Goal: Task Accomplishment & Management: Manage account settings

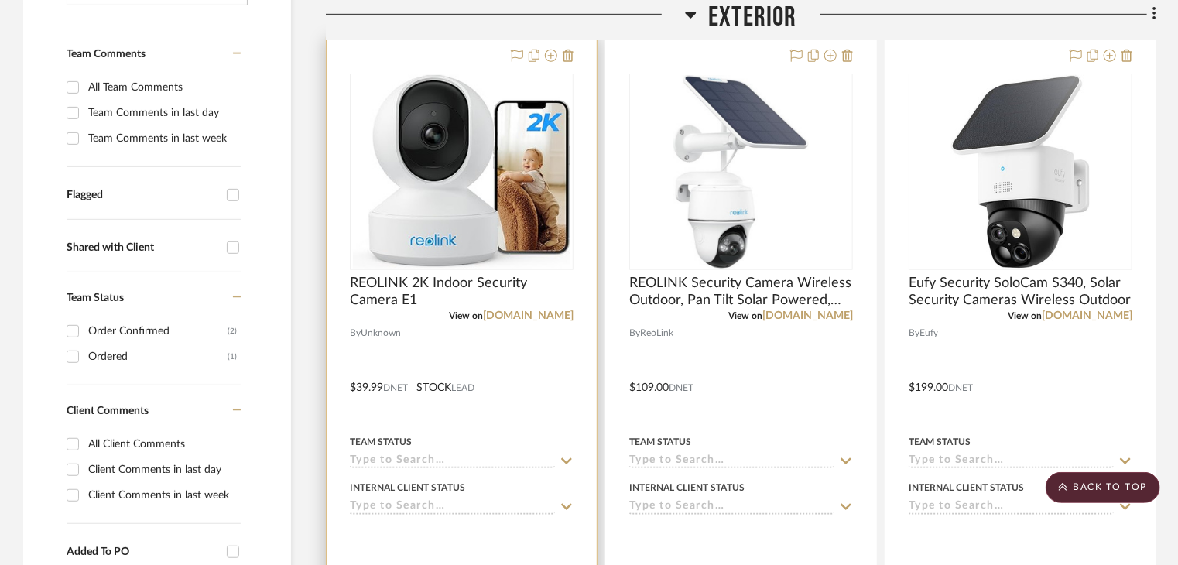
scroll to position [387, 0]
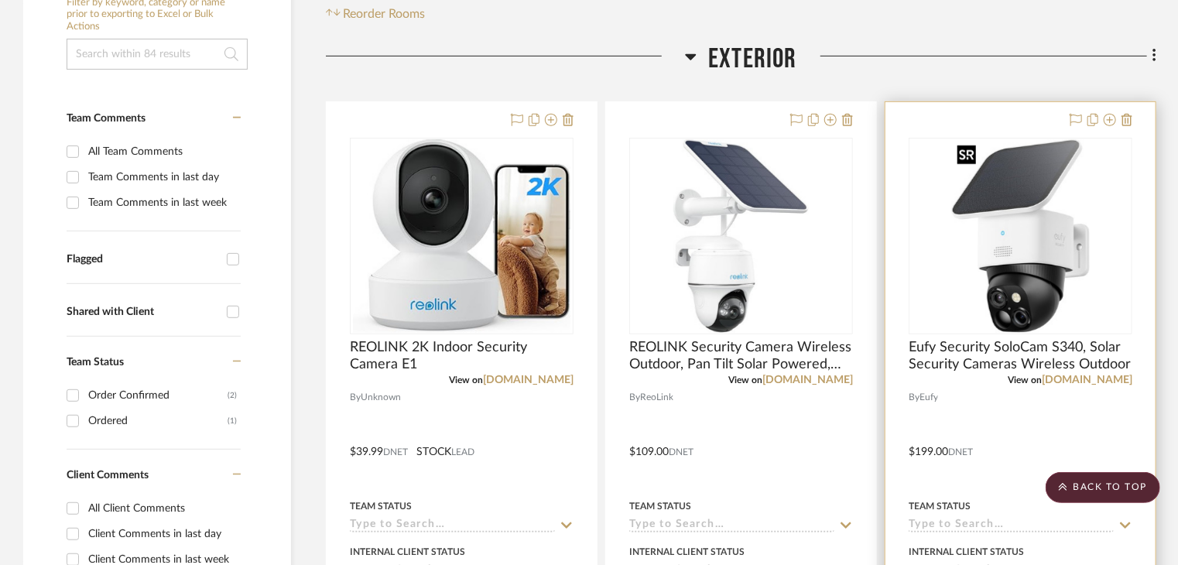
click at [1039, 223] on img "0" at bounding box center [1021, 236] width 139 height 194
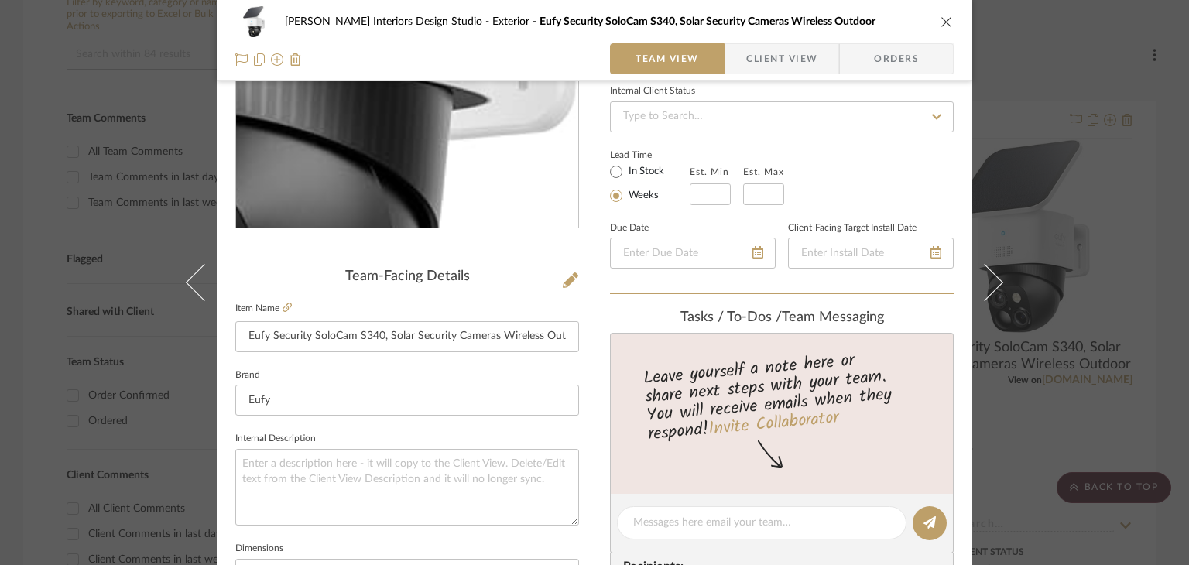
scroll to position [232, 0]
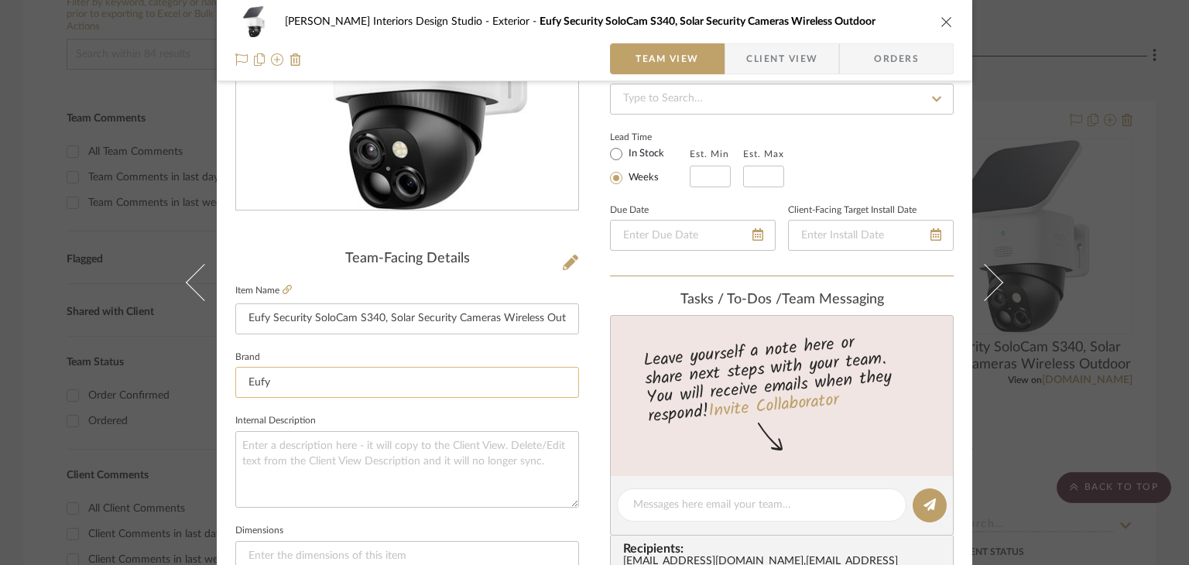
click at [313, 379] on input "Eufy" at bounding box center [407, 382] width 344 height 31
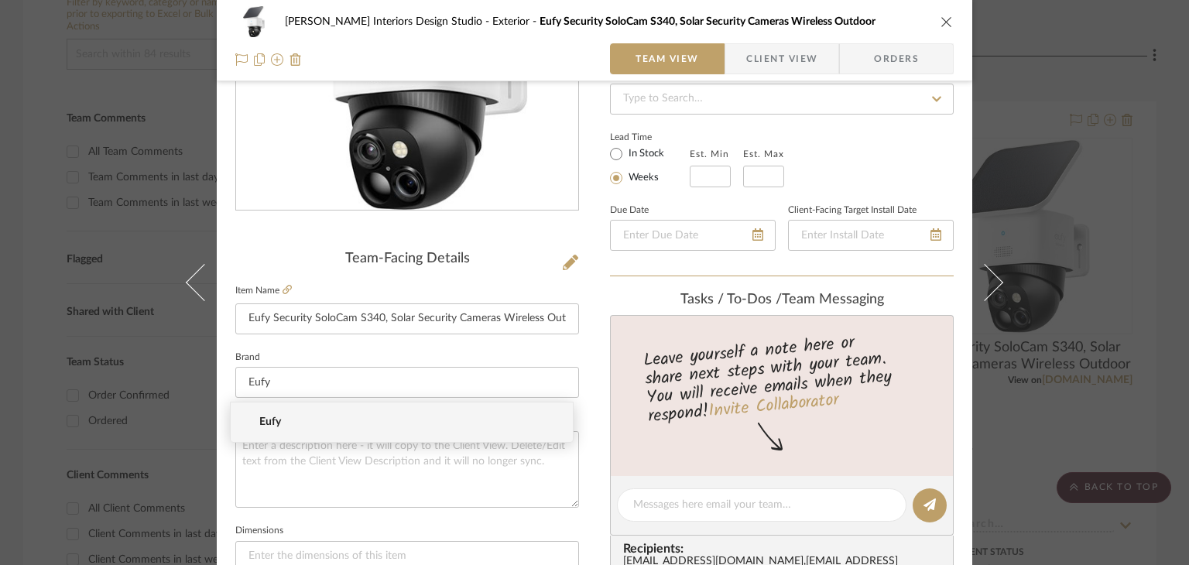
click at [345, 350] on fieldset "Brand Eufy" at bounding box center [407, 373] width 344 height 52
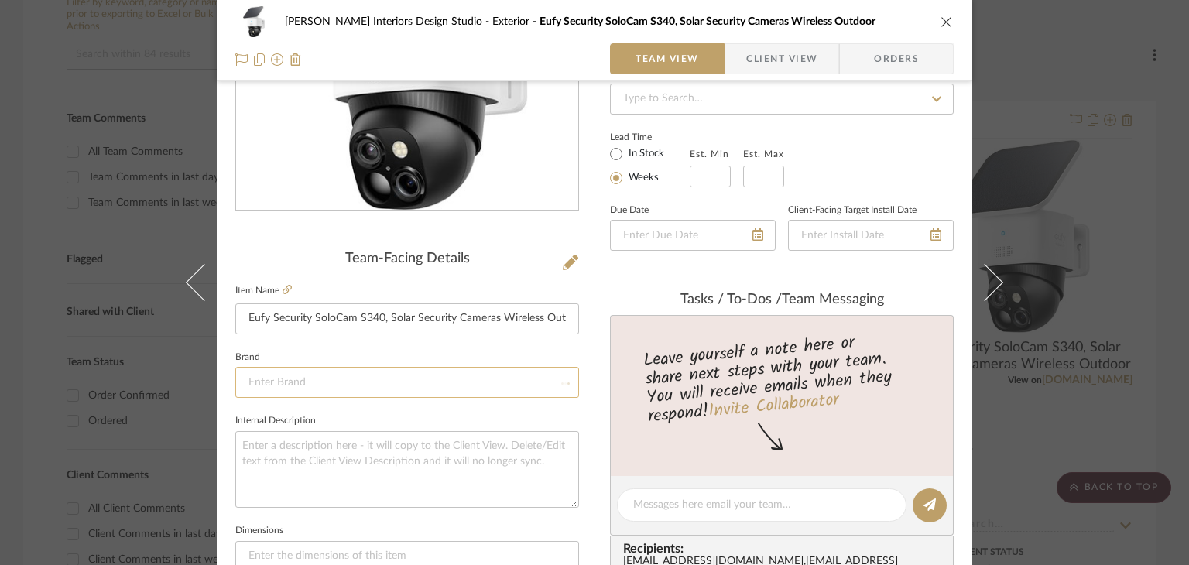
click at [341, 374] on input at bounding box center [407, 382] width 344 height 31
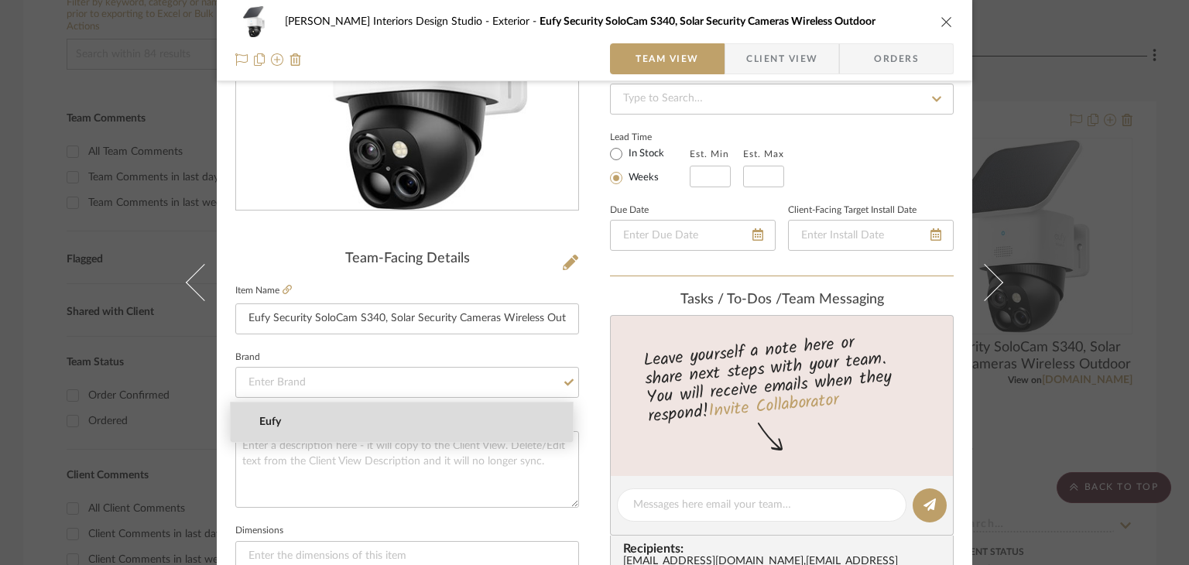
click at [307, 414] on mat-option "Eufy" at bounding box center [402, 422] width 342 height 39
type input "Eufy"
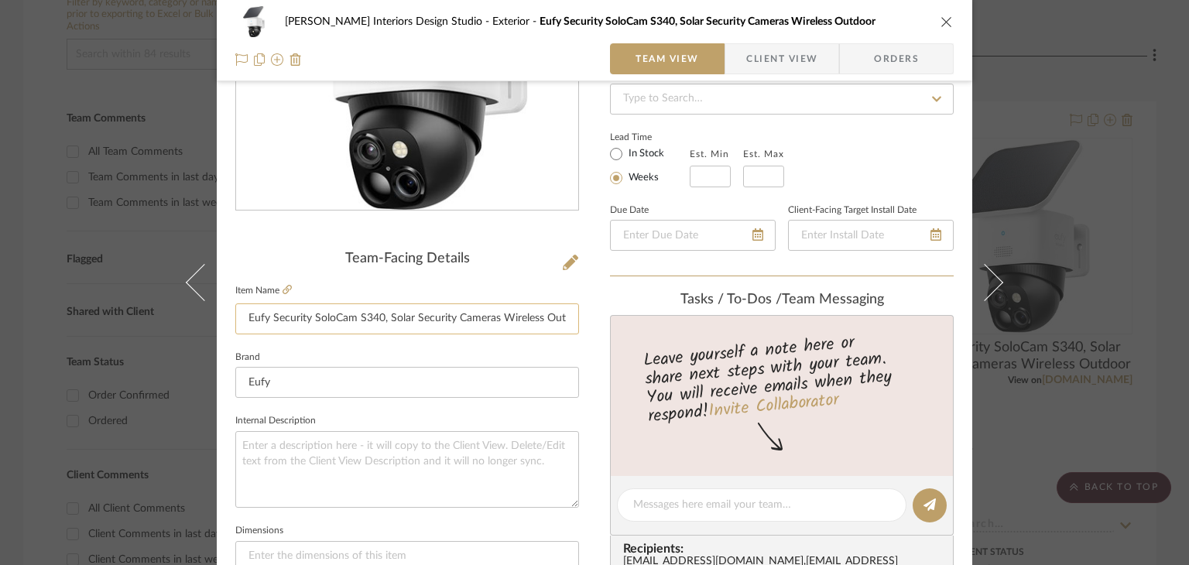
click at [375, 311] on input "Eufy Security SoloCam S340, Solar Security Cameras Wireless Outdoor" at bounding box center [407, 319] width 344 height 31
click at [946, 16] on icon "close" at bounding box center [947, 21] width 12 height 12
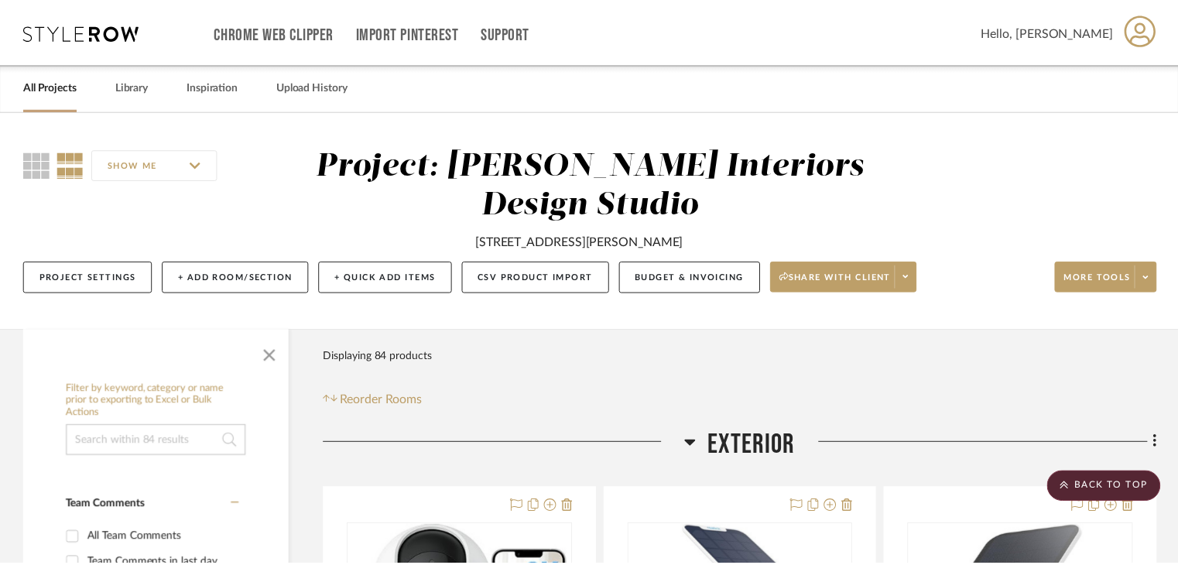
scroll to position [387, 0]
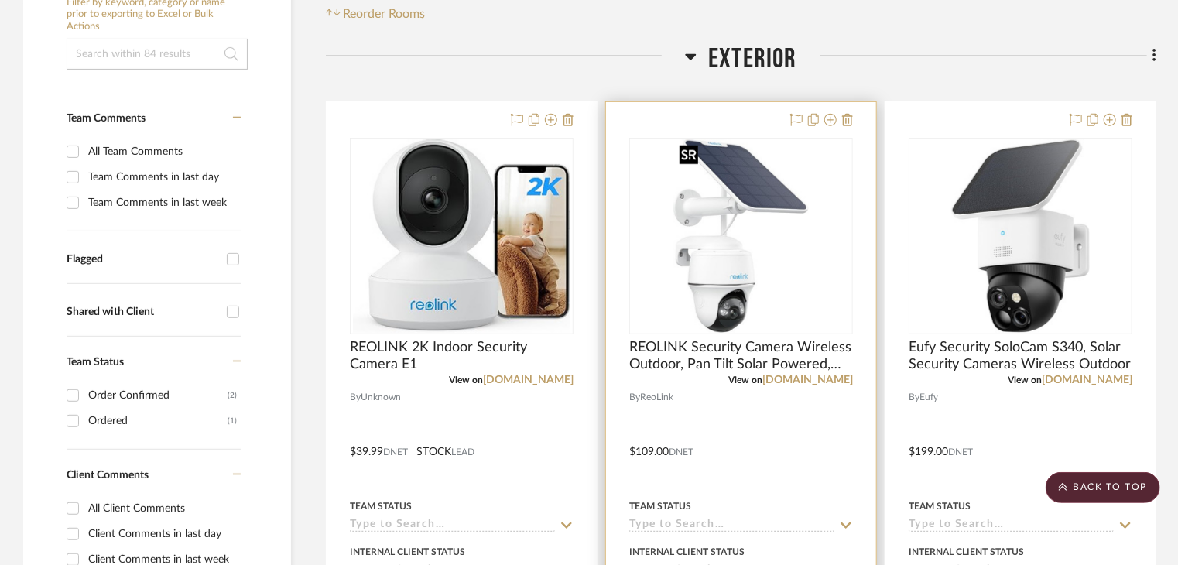
click at [747, 246] on img "0" at bounding box center [741, 236] width 135 height 194
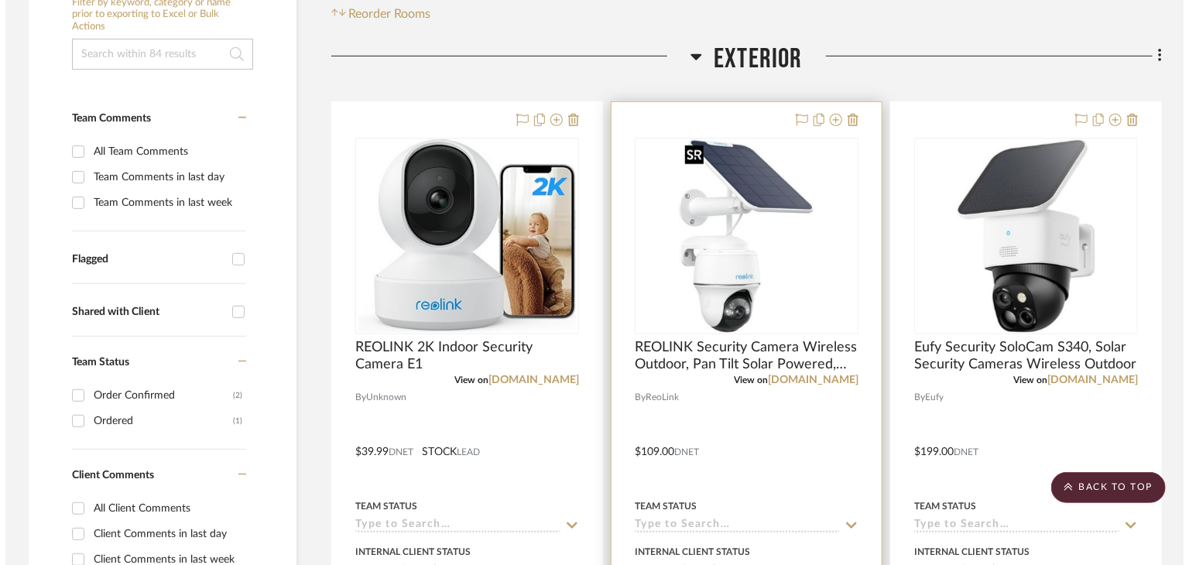
scroll to position [0, 0]
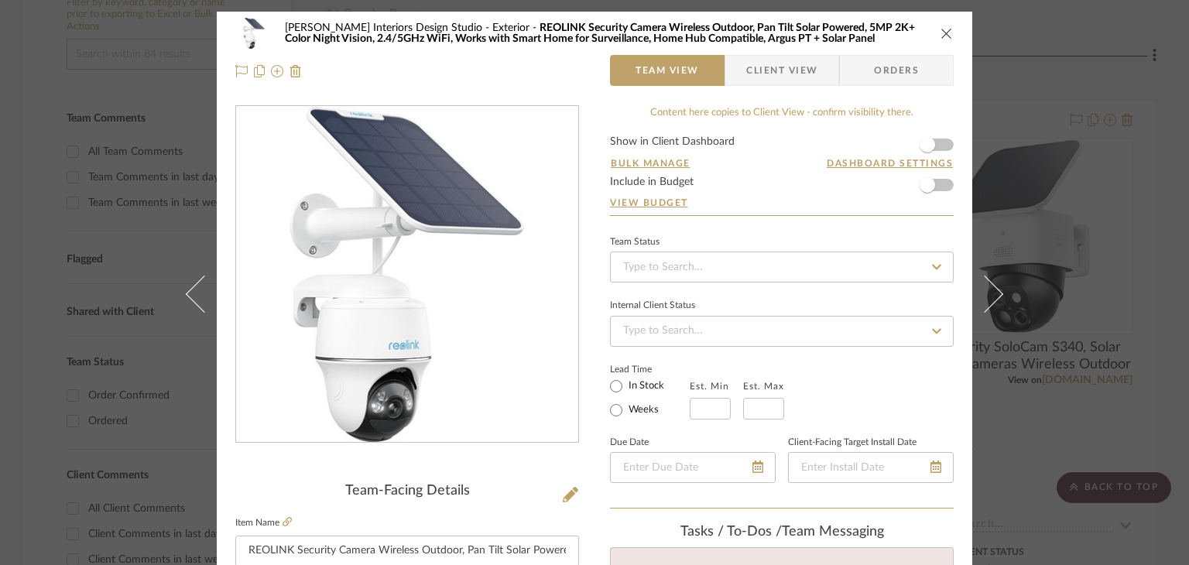
click at [269, 132] on div "0" at bounding box center [407, 275] width 342 height 336
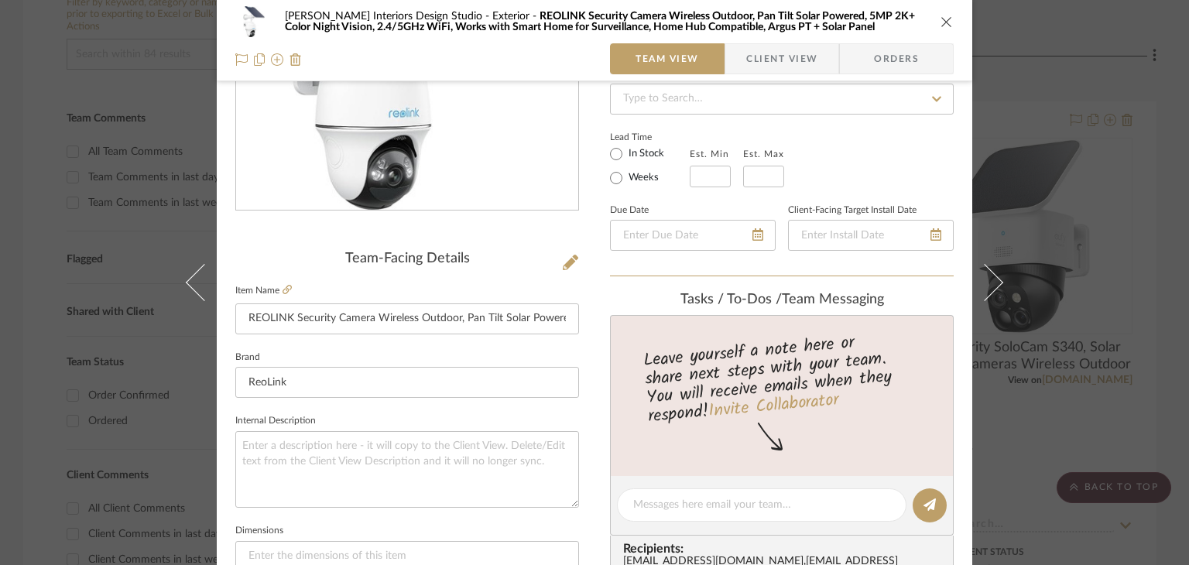
scroll to position [310, 0]
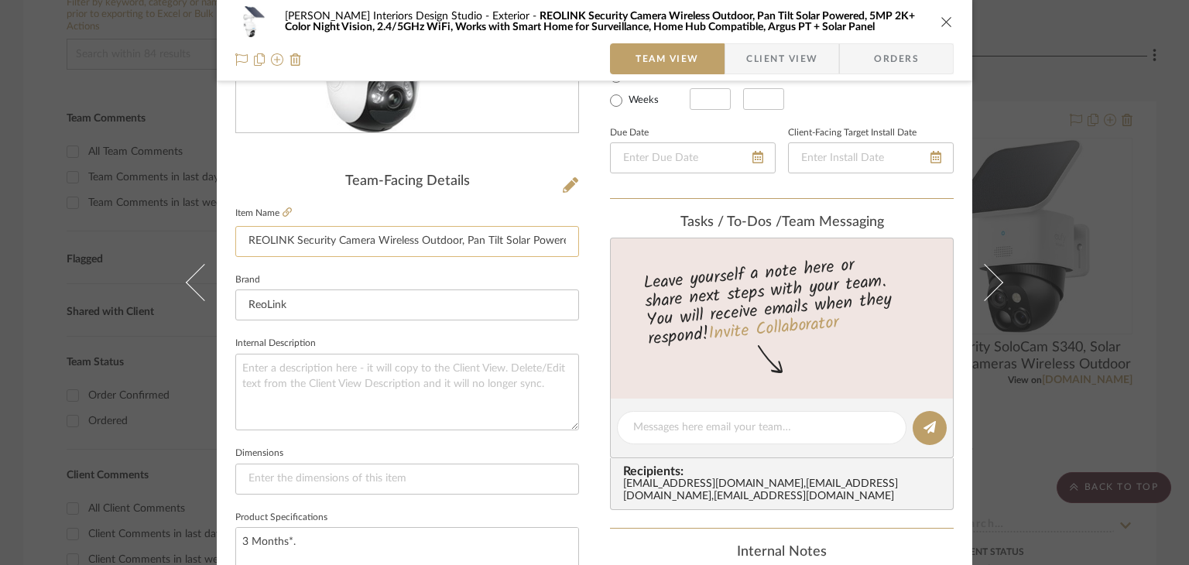
click at [293, 242] on input "REOLINK Security Camera Wireless Outdoor, Pan Tilt Solar Powered, 5MP 2K+ Color…" at bounding box center [407, 241] width 344 height 31
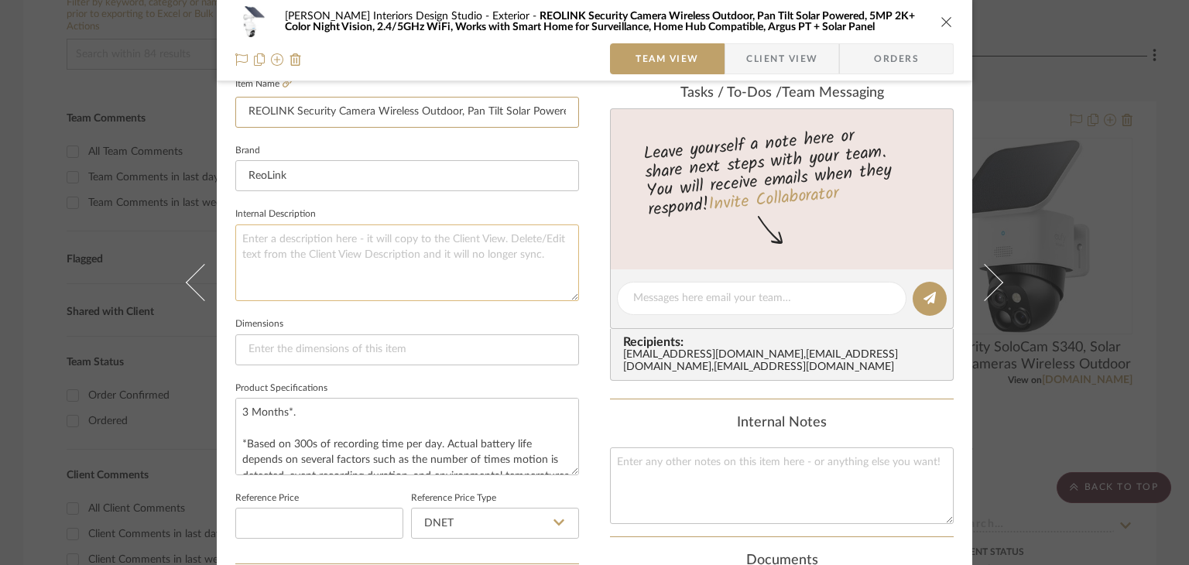
scroll to position [697, 0]
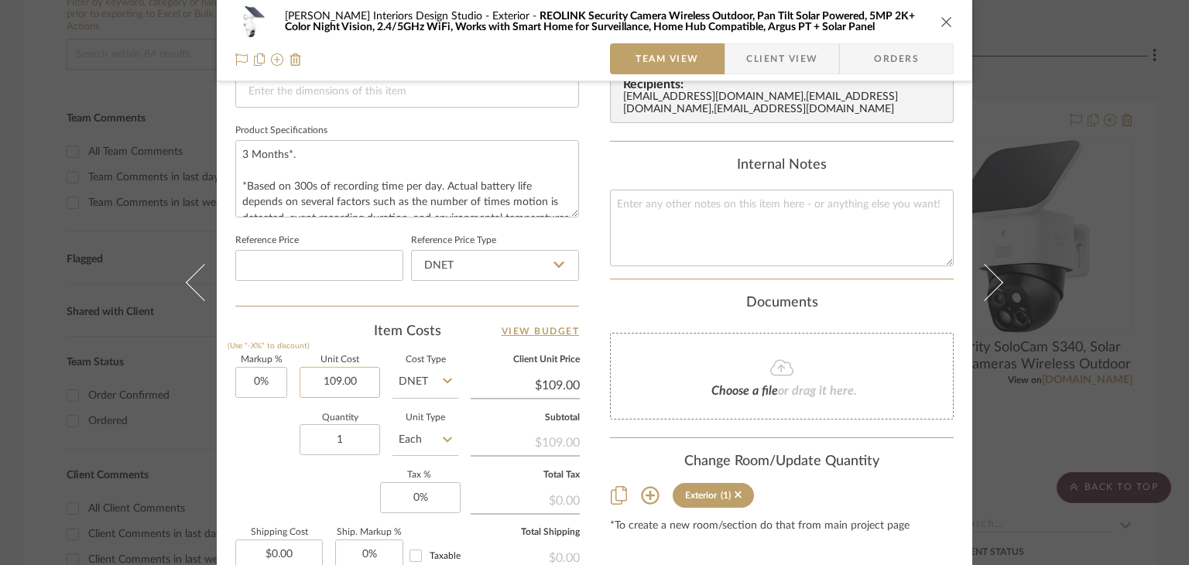
click at [363, 383] on input "109.00" at bounding box center [340, 382] width 81 height 31
type input "$109.00"
click at [940, 10] on div "[PERSON_NAME] Interiors Design Studio Exterior REOLINK Security Camera Wireless…" at bounding box center [594, 21] width 719 height 31
click at [941, 23] on icon "close" at bounding box center [947, 21] width 12 height 12
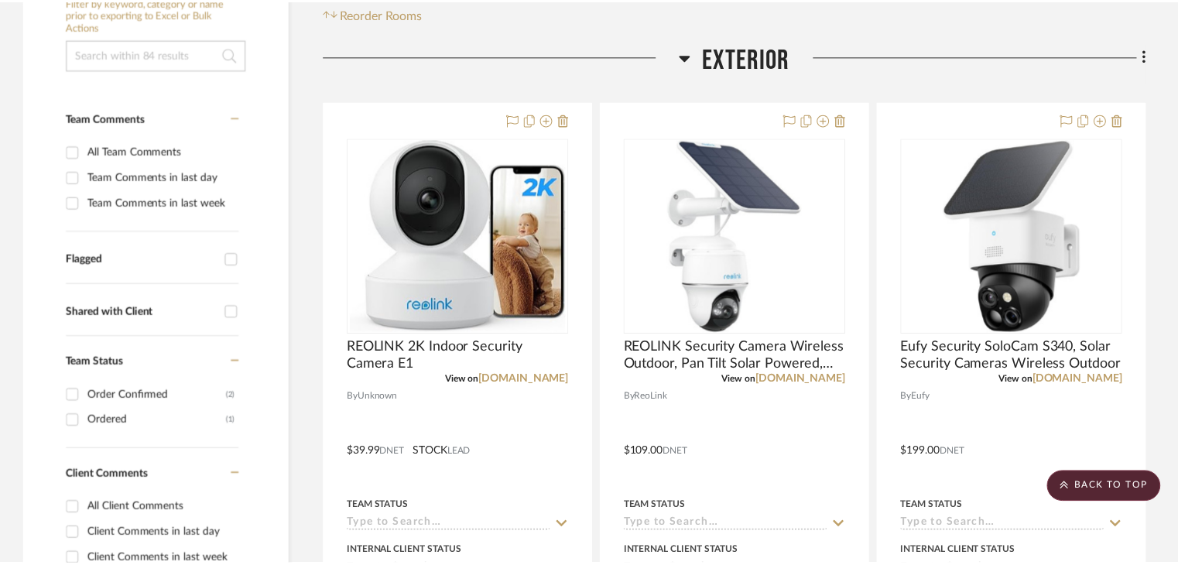
scroll to position [387, 0]
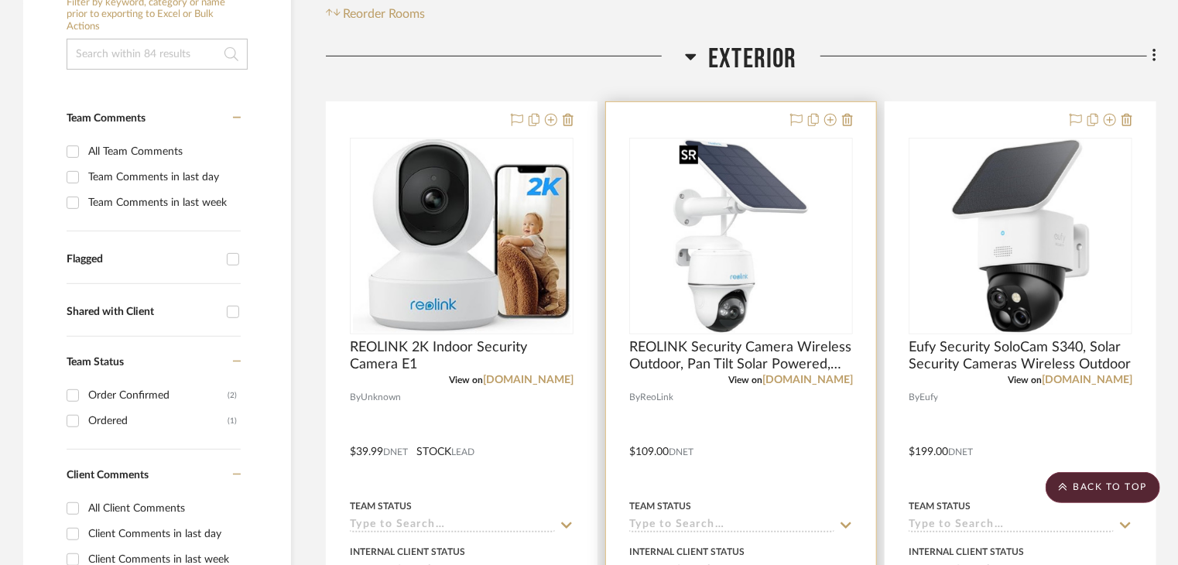
click at [780, 232] on img "0" at bounding box center [741, 236] width 135 height 194
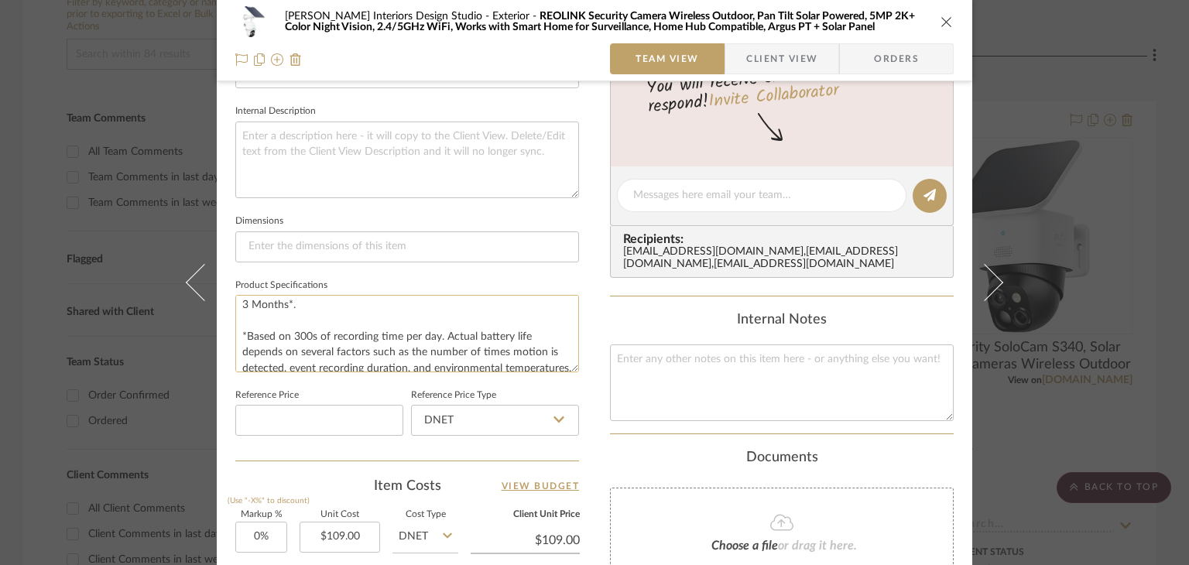
scroll to position [0, 0]
click at [567, 276] on fieldset "Product Specifications 3 Months*. *Based on 300s of recording time per day. Act…" at bounding box center [407, 324] width 344 height 98
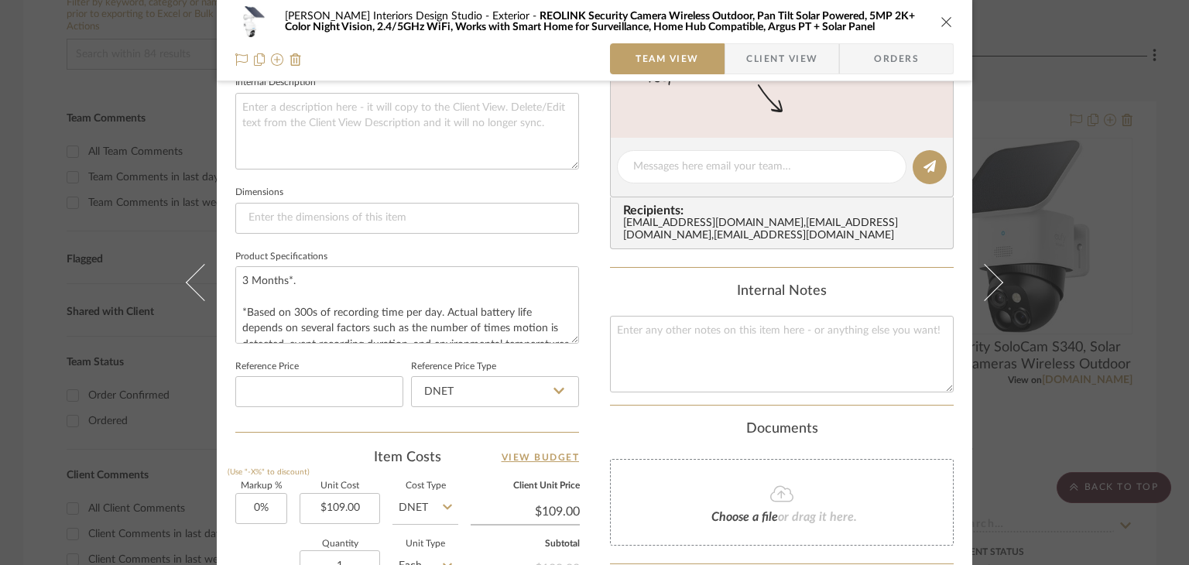
scroll to position [619, 0]
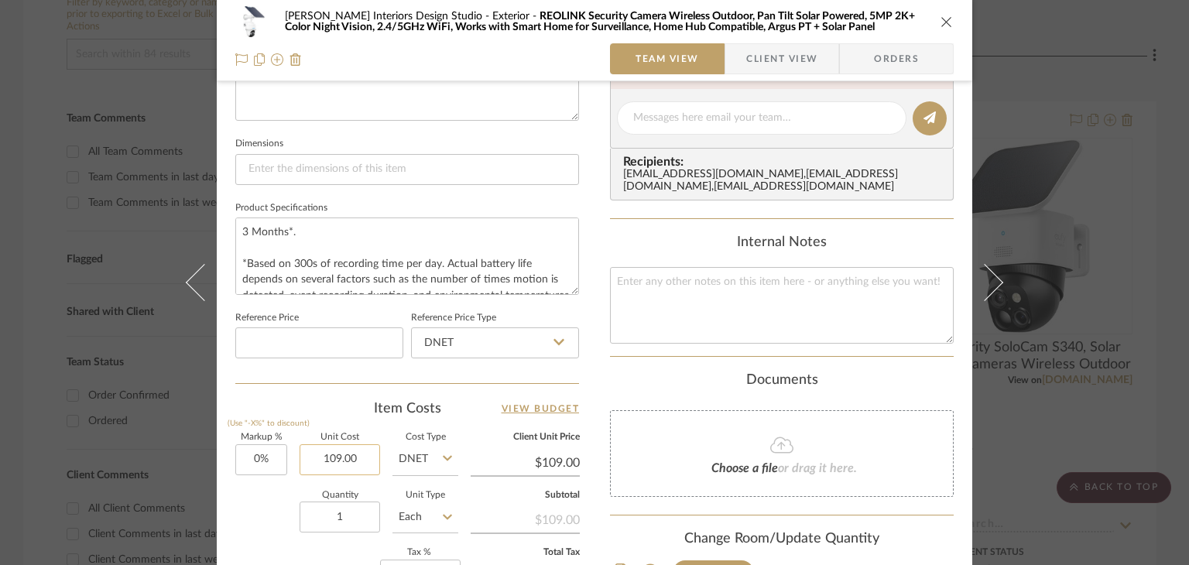
click at [360, 458] on input "109.00" at bounding box center [340, 459] width 81 height 31
type input "$109.00"
click at [941, 16] on icon "close" at bounding box center [947, 21] width 12 height 12
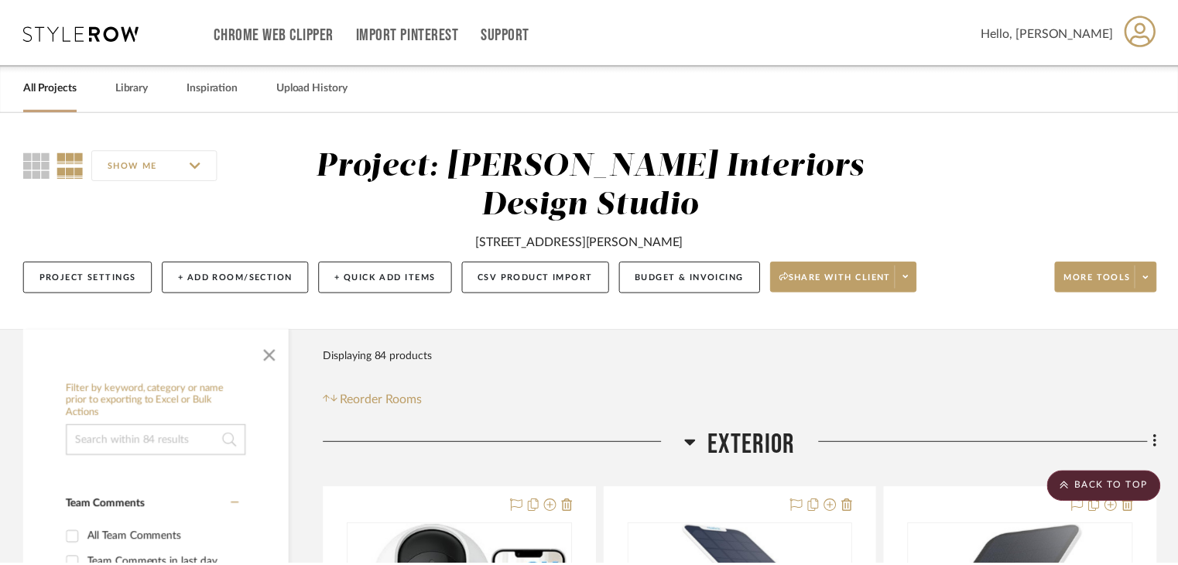
scroll to position [387, 0]
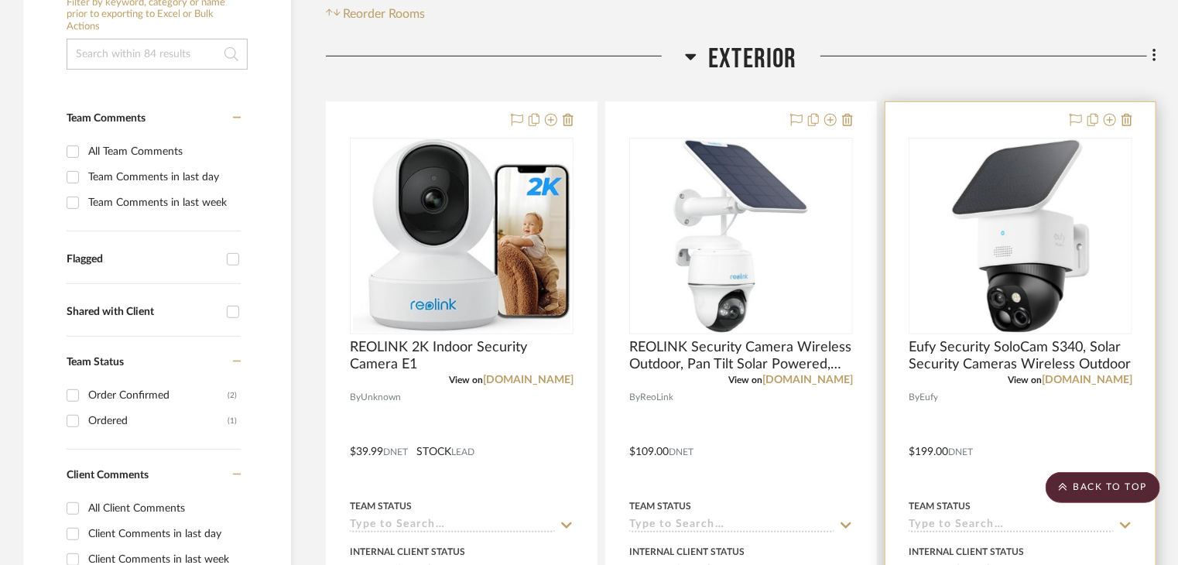
click at [1007, 215] on img "0" at bounding box center [1021, 236] width 139 height 194
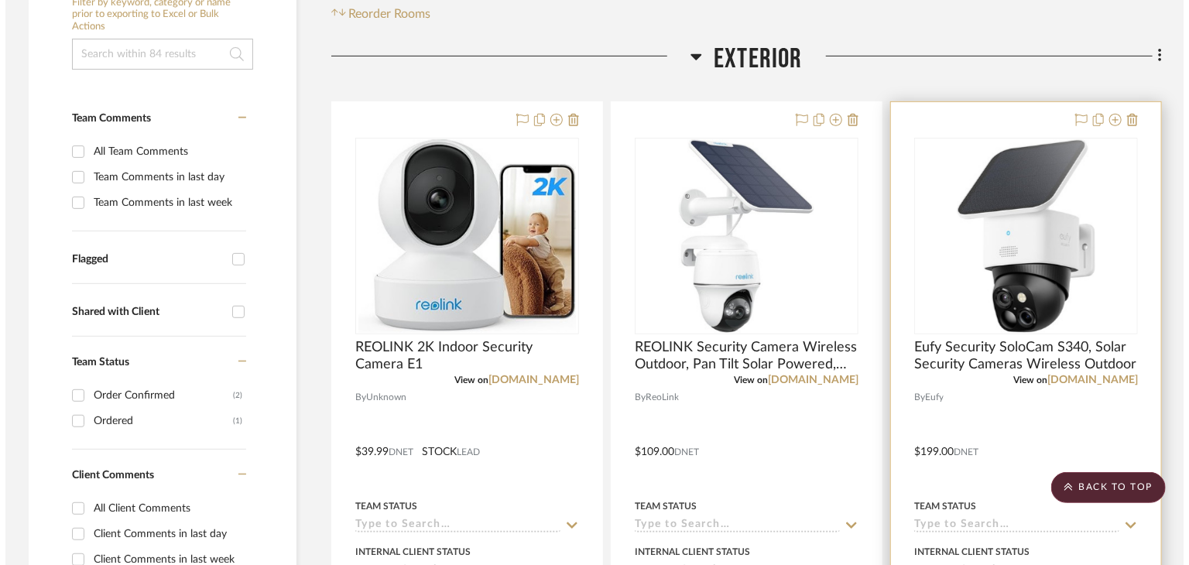
scroll to position [0, 0]
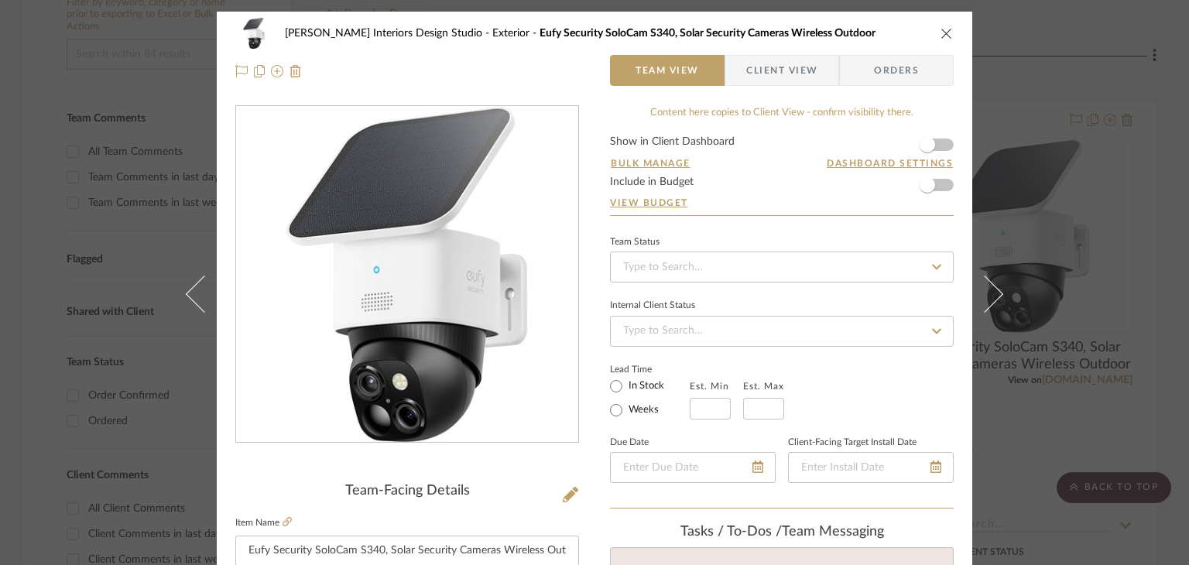
click at [944, 31] on icon "close" at bounding box center [947, 33] width 12 height 12
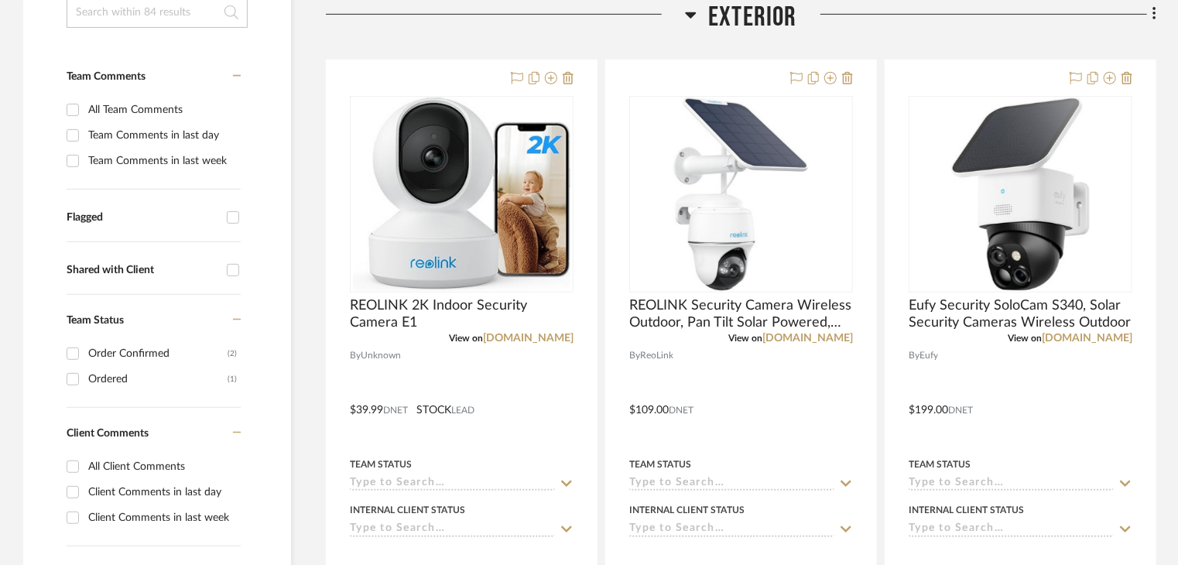
scroll to position [465, 0]
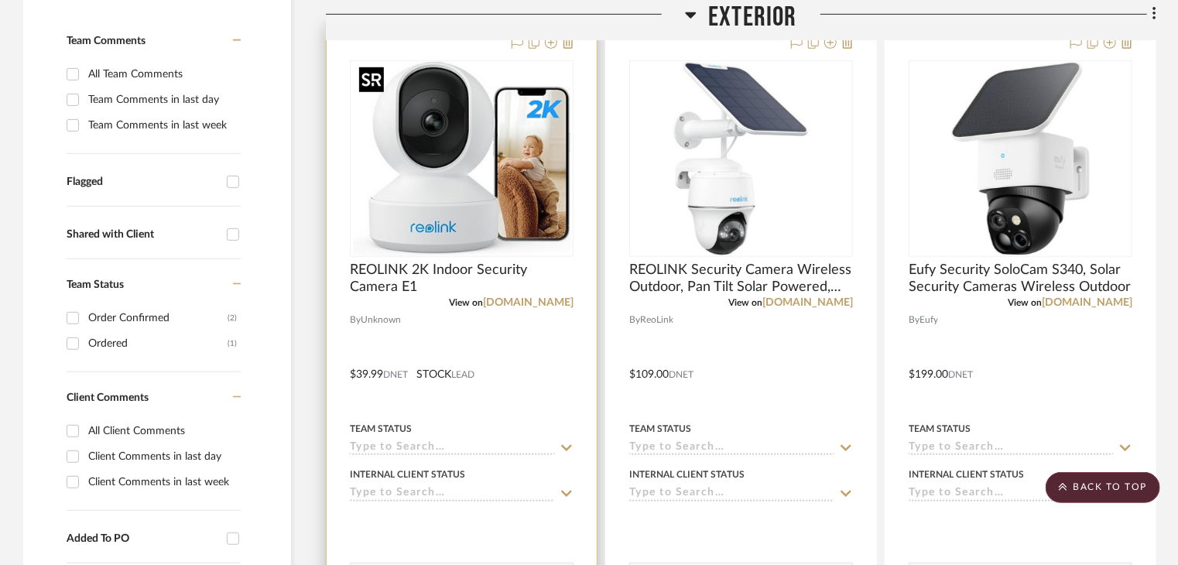
click at [433, 202] on img "0" at bounding box center [461, 159] width 217 height 194
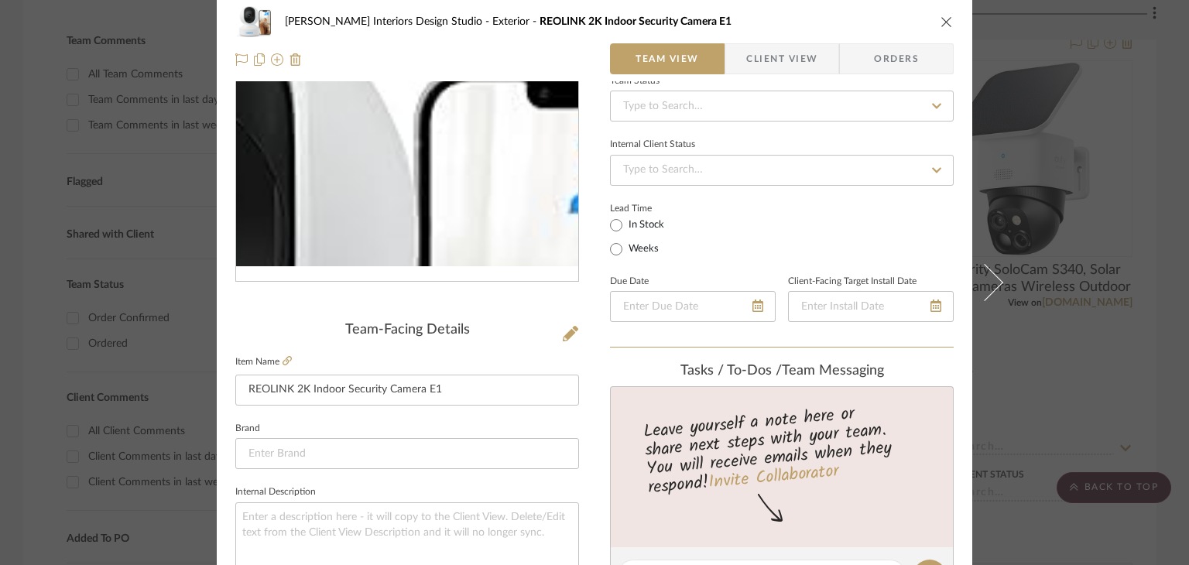
scroll to position [232, 0]
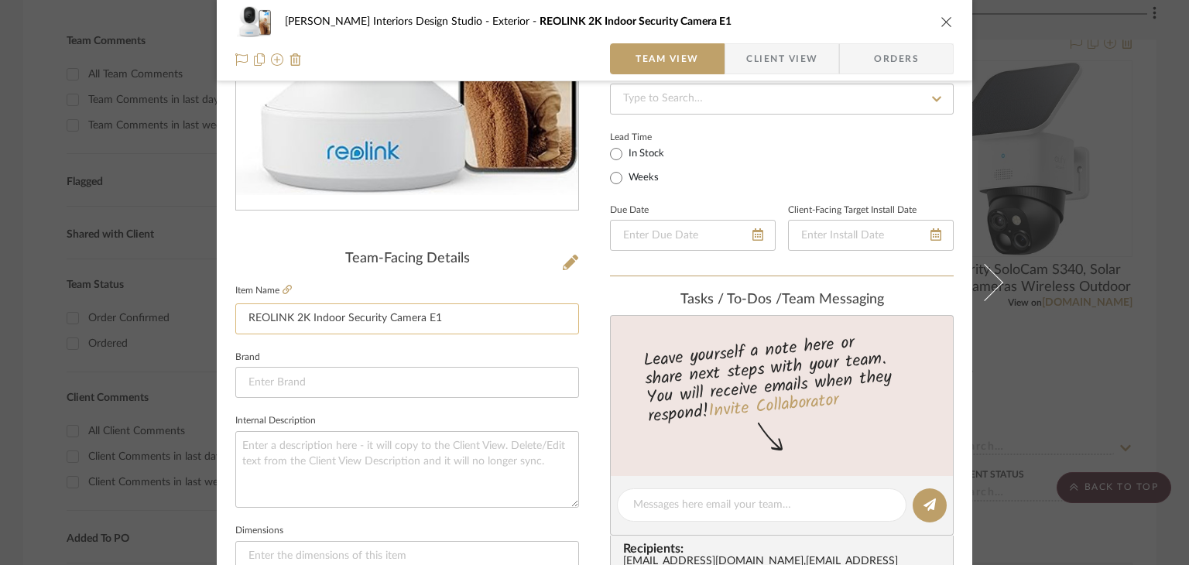
click at [470, 319] on input "REOLINK 2K Indoor Security Camera E1" at bounding box center [407, 319] width 344 height 31
click at [398, 372] on input at bounding box center [407, 382] width 344 height 31
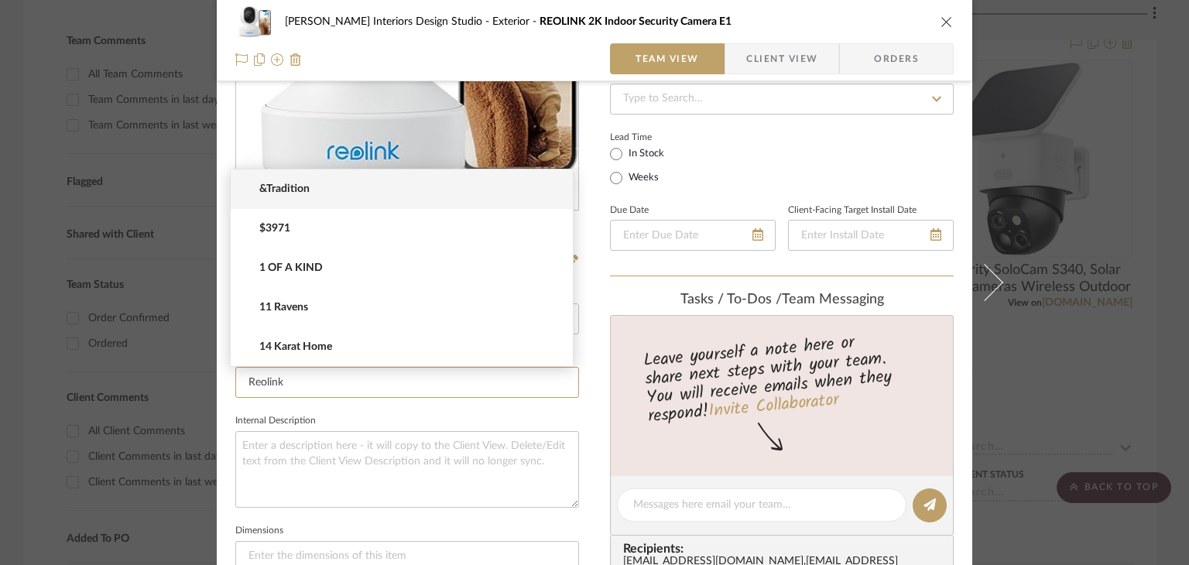
type input "Reolink"
click at [585, 309] on div "[PERSON_NAME] Interiors Design Studio Exterior REOLINK 2K Indoor Security Camer…" at bounding box center [595, 494] width 756 height 1430
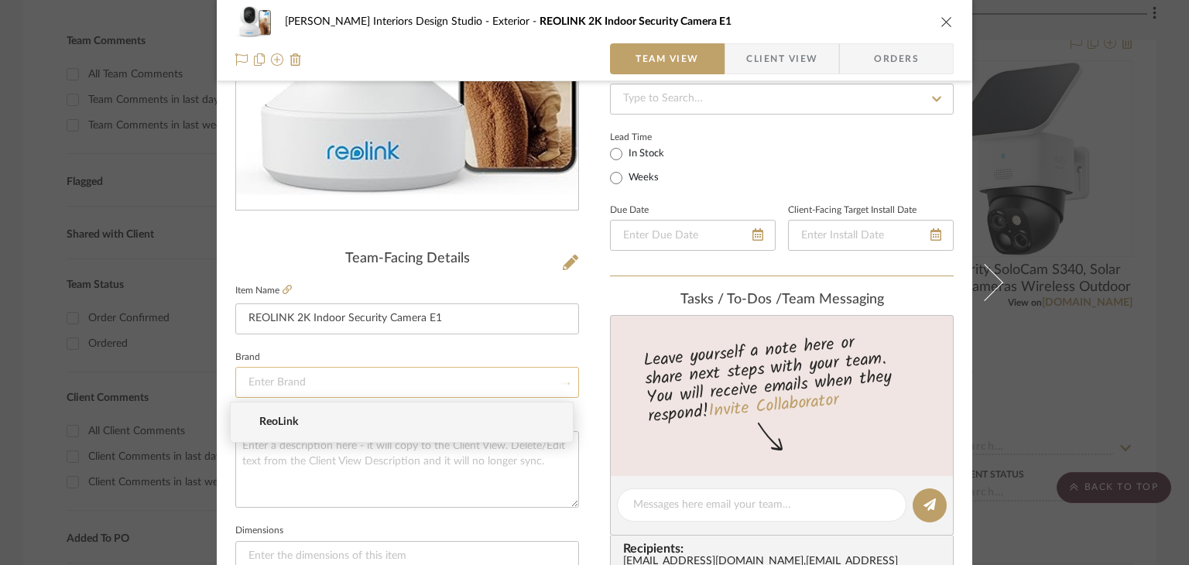
click at [430, 367] on input at bounding box center [407, 382] width 344 height 31
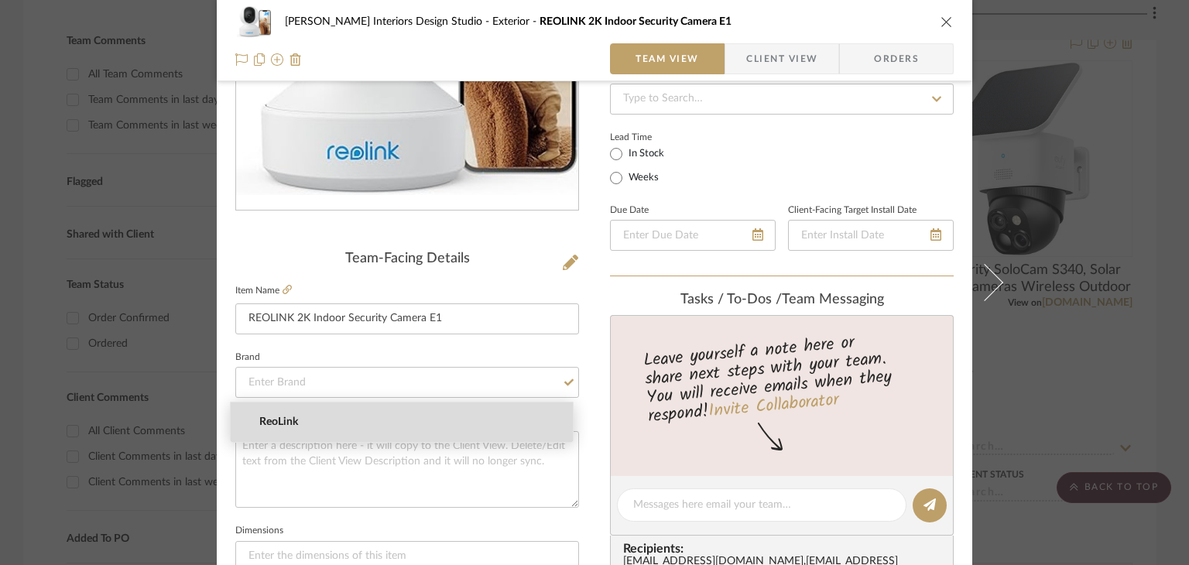
click at [372, 414] on mat-option "ReoLink" at bounding box center [402, 422] width 342 height 39
type input "ReoLink"
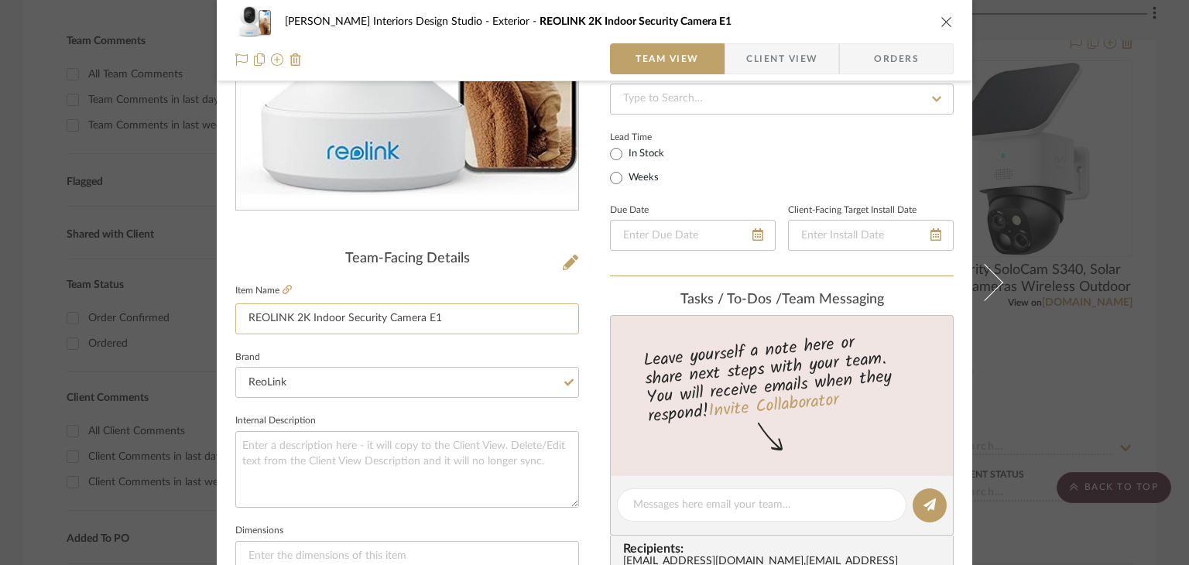
drag, startPoint x: 456, startPoint y: 320, endPoint x: 230, endPoint y: 326, distance: 226.2
click at [235, 326] on input "REOLINK 2K Indoor Security Camera E1" at bounding box center [407, 319] width 344 height 31
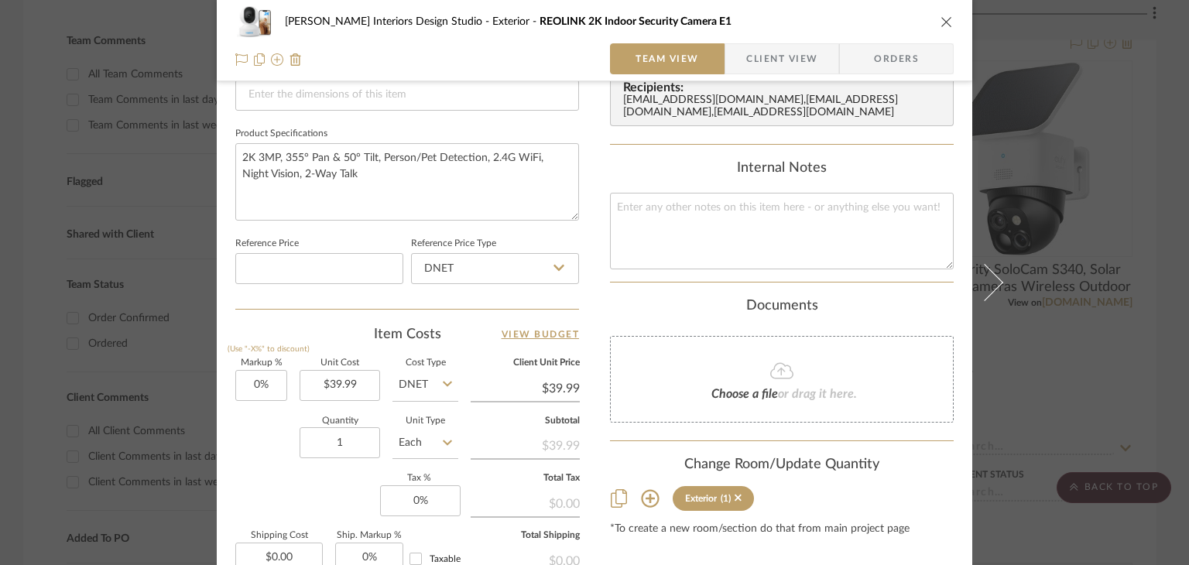
scroll to position [697, 0]
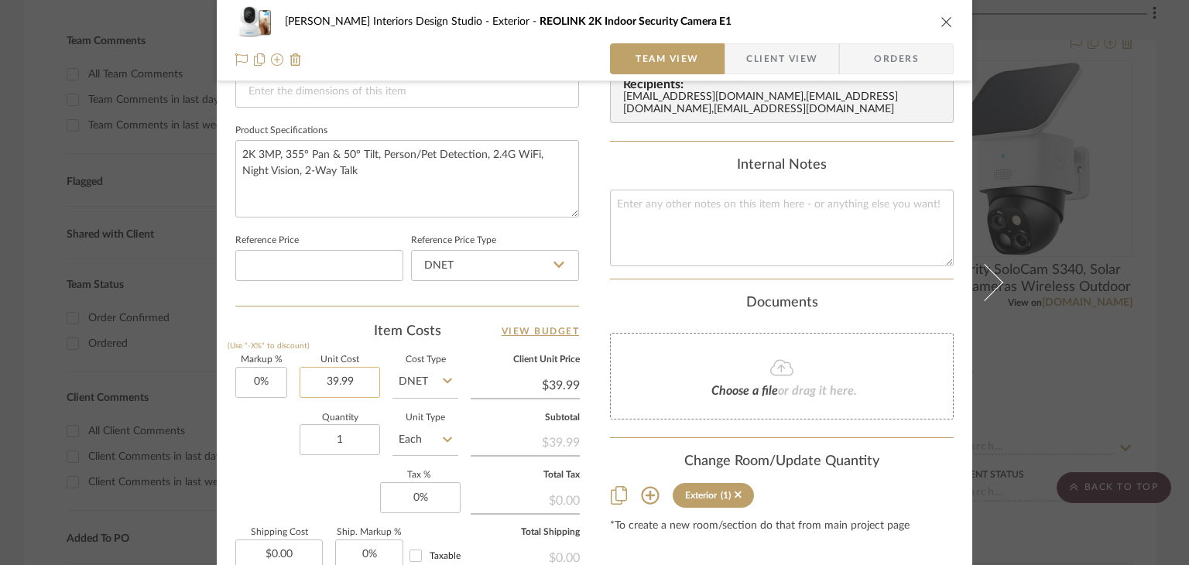
click at [357, 389] on input "39.99" at bounding box center [340, 382] width 81 height 31
type input "$39.99"
click at [941, 19] on icon "close" at bounding box center [947, 21] width 12 height 12
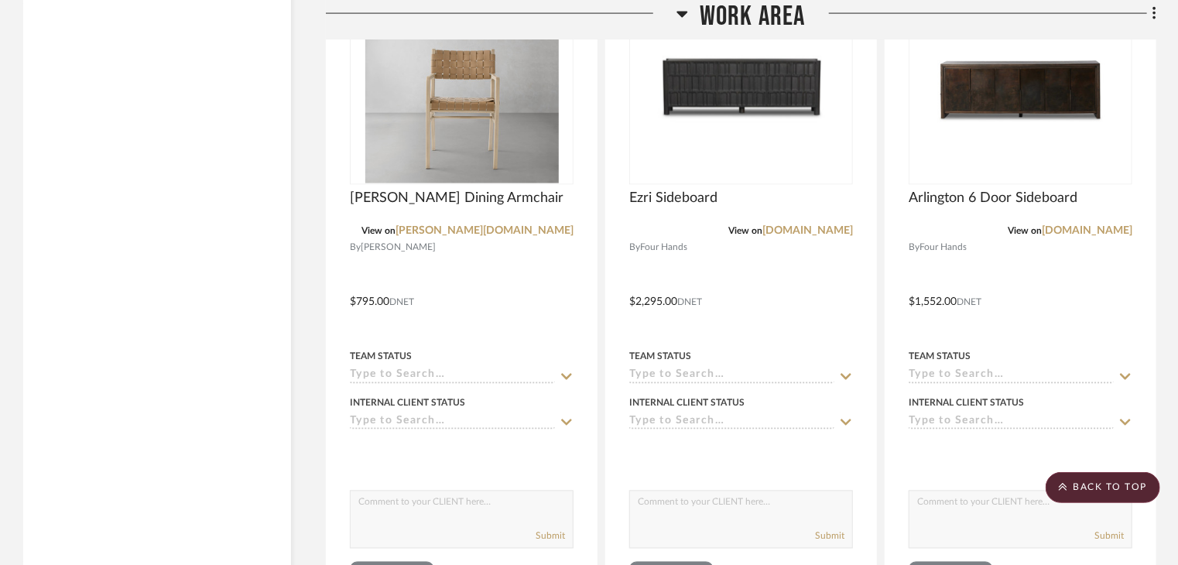
scroll to position [7046, 0]
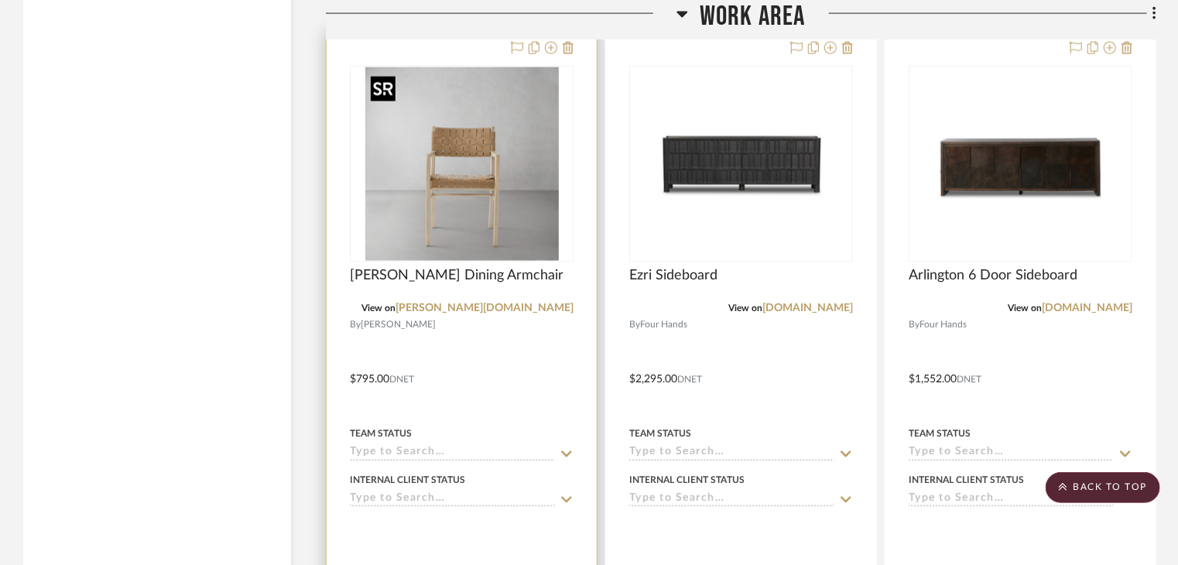
click at [471, 134] on img "0" at bounding box center [462, 164] width 194 height 194
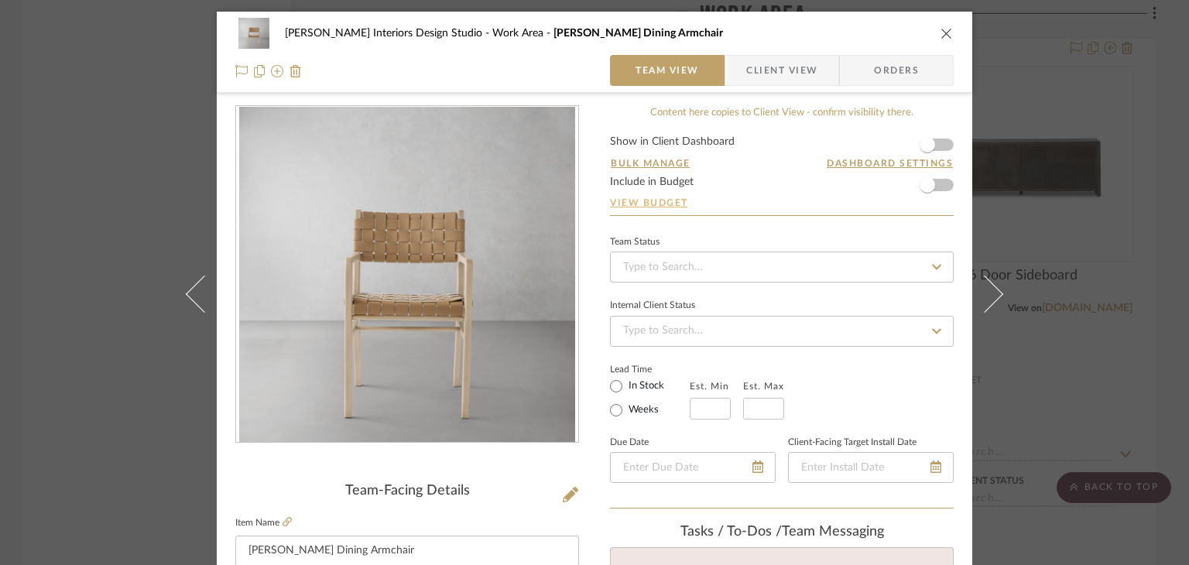
scroll to position [0, 0]
drag, startPoint x: 252, startPoint y: 57, endPoint x: 244, endPoint y: 66, distance: 12.0
click at [252, 57] on div at bounding box center [407, 70] width 344 height 31
click at [254, 72] on icon at bounding box center [259, 71] width 11 height 12
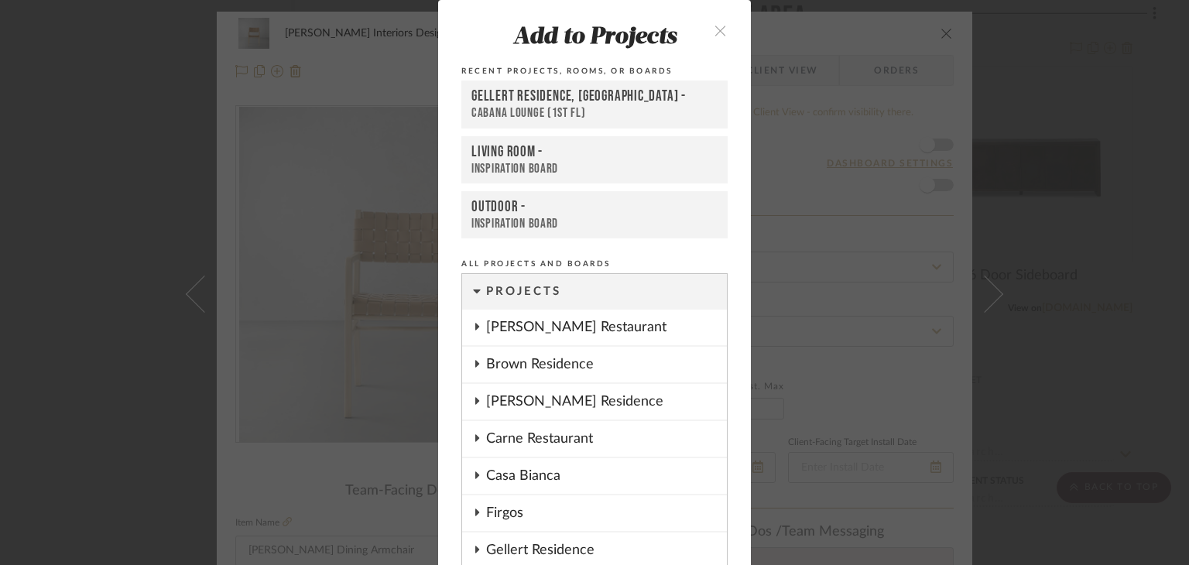
click at [723, 28] on button "close" at bounding box center [721, 30] width 46 height 32
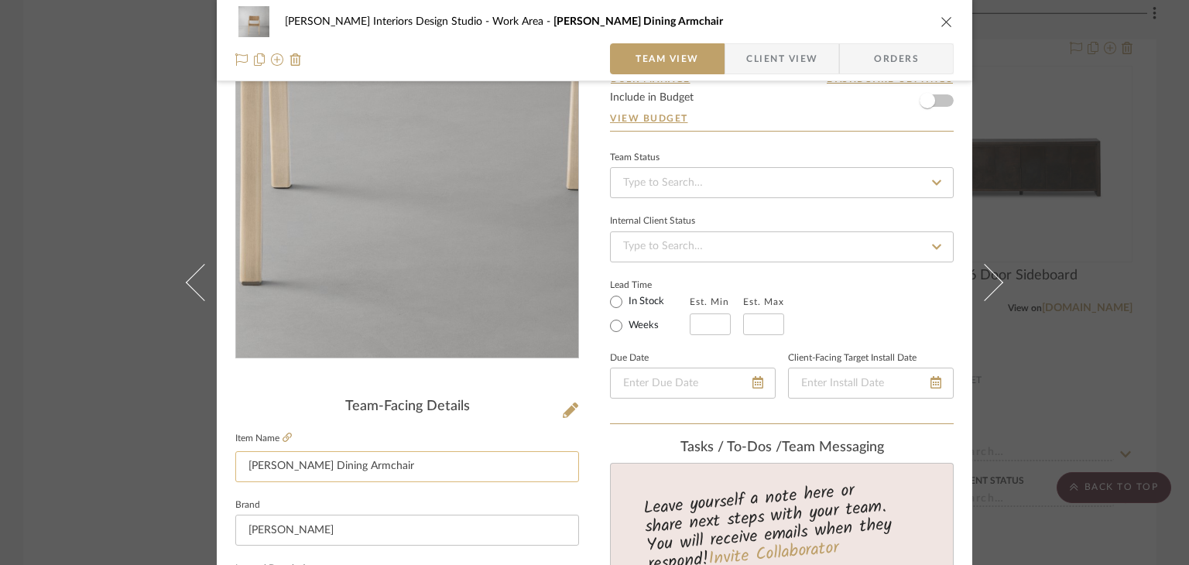
scroll to position [232, 0]
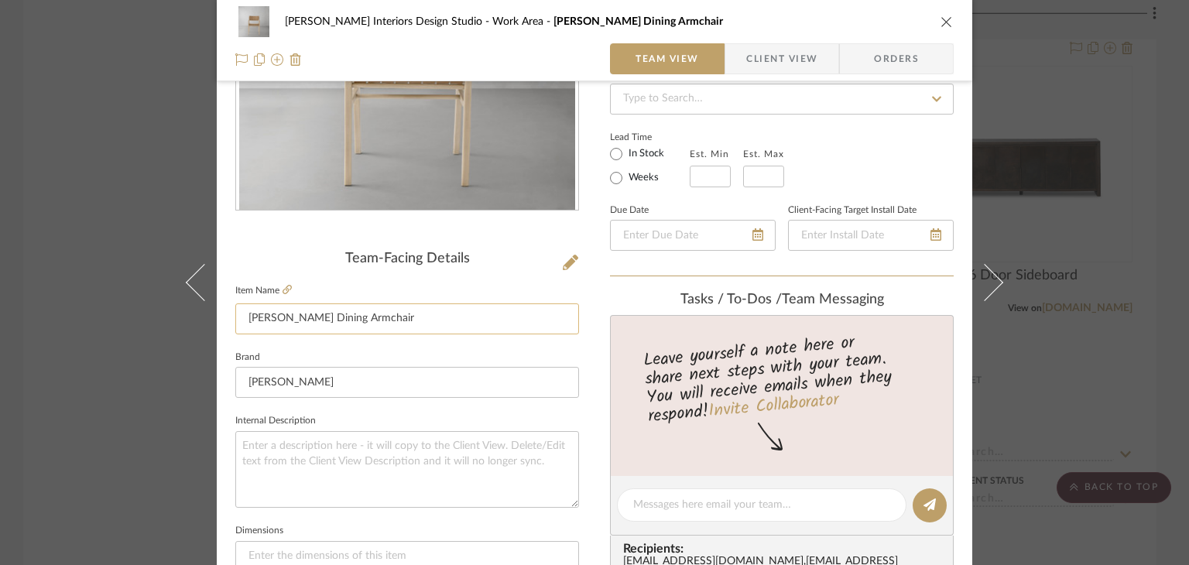
click at [396, 327] on input "[PERSON_NAME] Dining Armchair" at bounding box center [407, 319] width 344 height 31
click at [365, 379] on input "[PERSON_NAME]" at bounding box center [407, 382] width 344 height 31
click at [391, 344] on sr-form-field "Item Name [PERSON_NAME] Dining Armchair" at bounding box center [407, 313] width 344 height 67
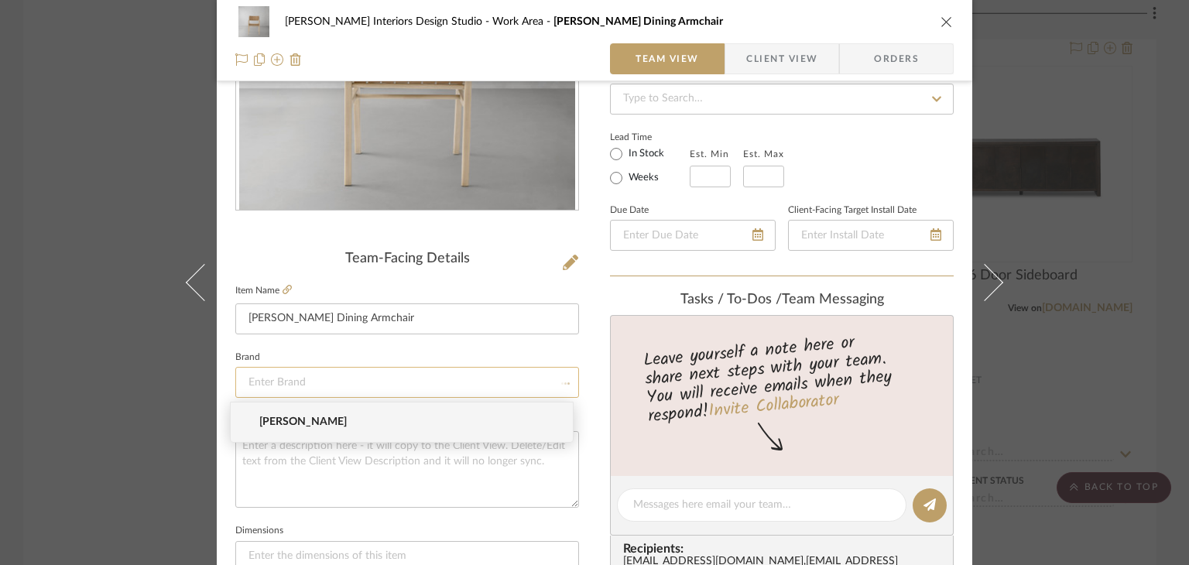
click at [390, 380] on input at bounding box center [407, 382] width 344 height 31
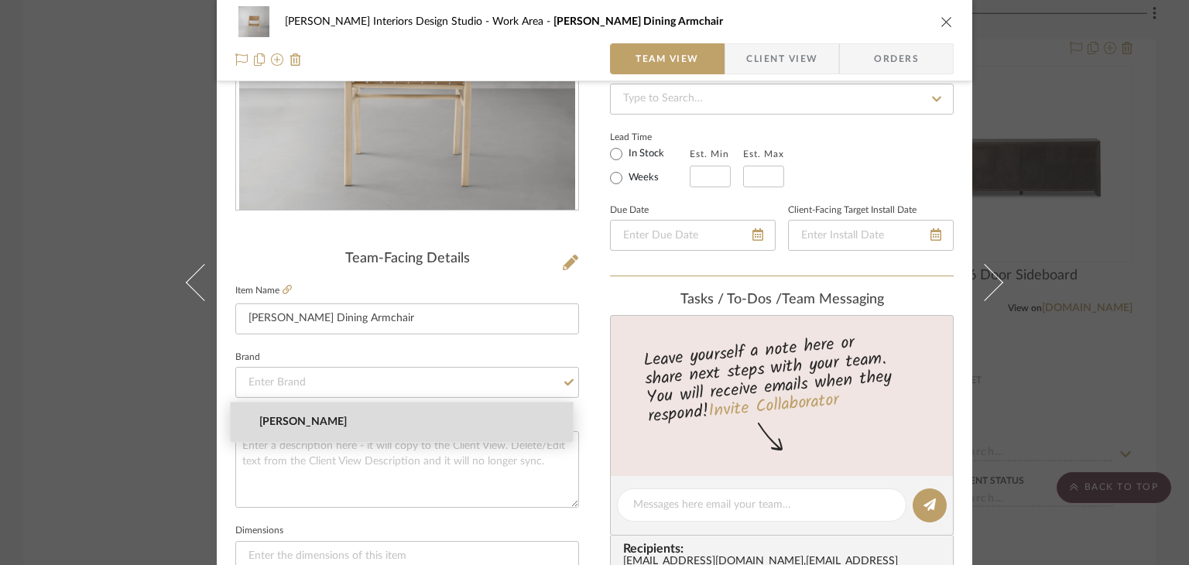
click at [377, 413] on mat-option "[PERSON_NAME]" at bounding box center [402, 422] width 342 height 39
type input "[PERSON_NAME]"
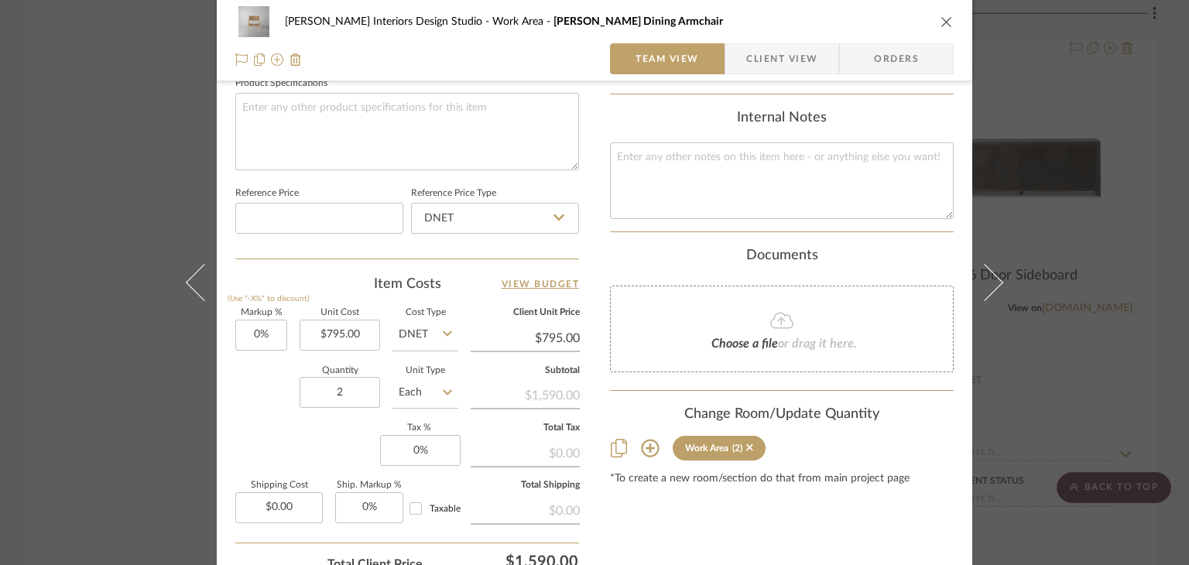
scroll to position [774, 0]
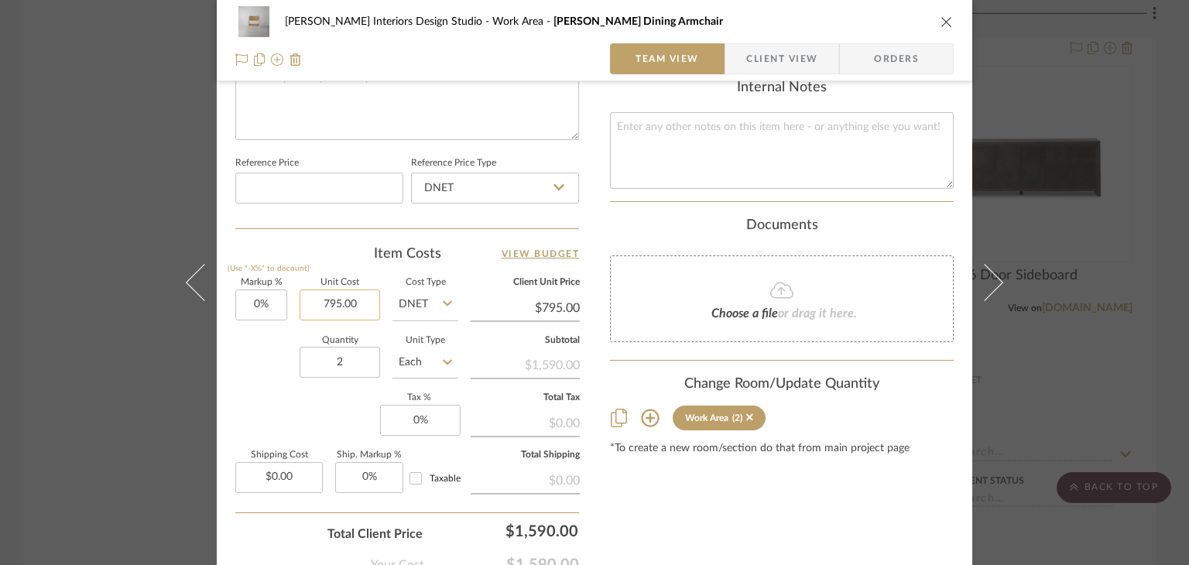
click at [365, 310] on input "795.00" at bounding box center [340, 305] width 81 height 31
type input "$795.00"
drag, startPoint x: 674, startPoint y: 13, endPoint x: 695, endPoint y: -26, distance: 44.0
click at [362, 299] on input "795.00" at bounding box center [340, 305] width 81 height 31
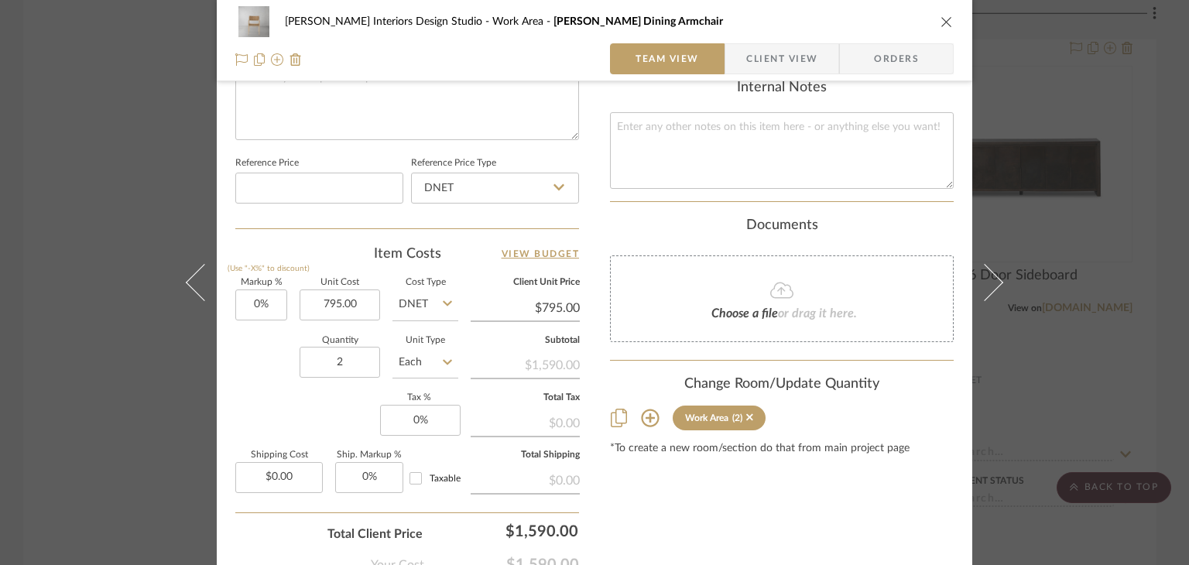
type input "$795.00"
drag, startPoint x: 526, startPoint y: 365, endPoint x: 582, endPoint y: 373, distance: 56.4
copy div "1,590.00"
click at [948, 19] on icon "close" at bounding box center [947, 21] width 12 height 12
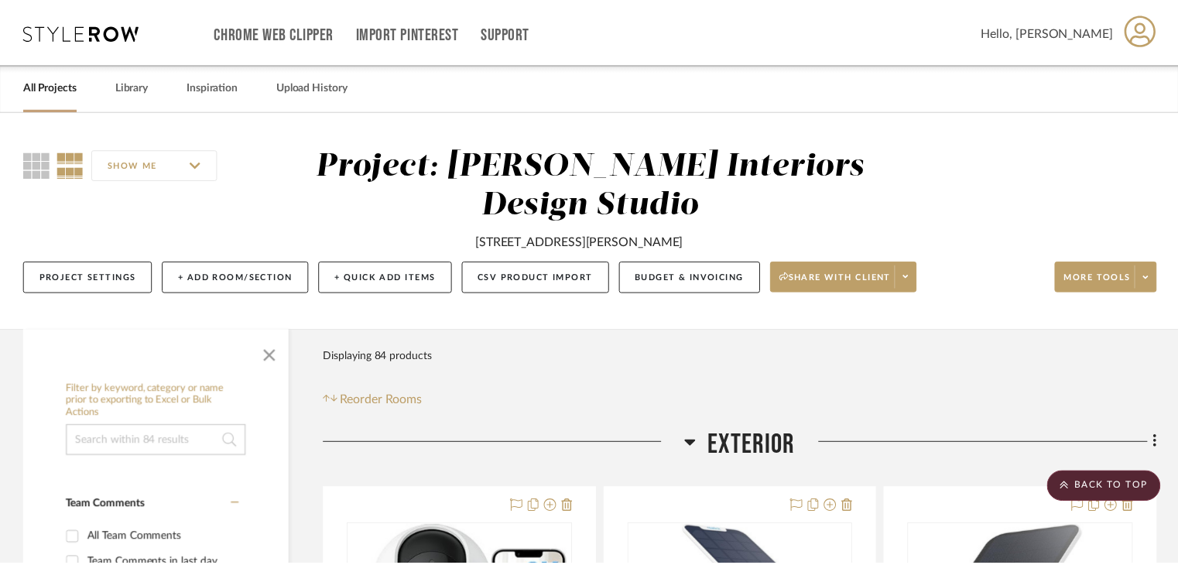
scroll to position [7046, 0]
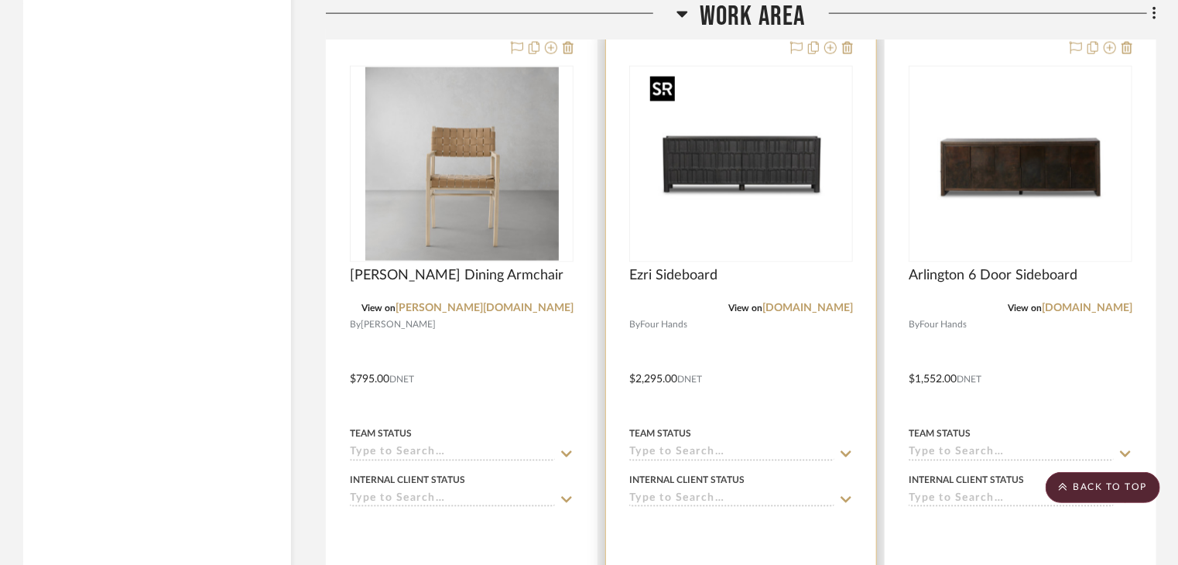
click at [787, 155] on img "0" at bounding box center [742, 164] width 194 height 194
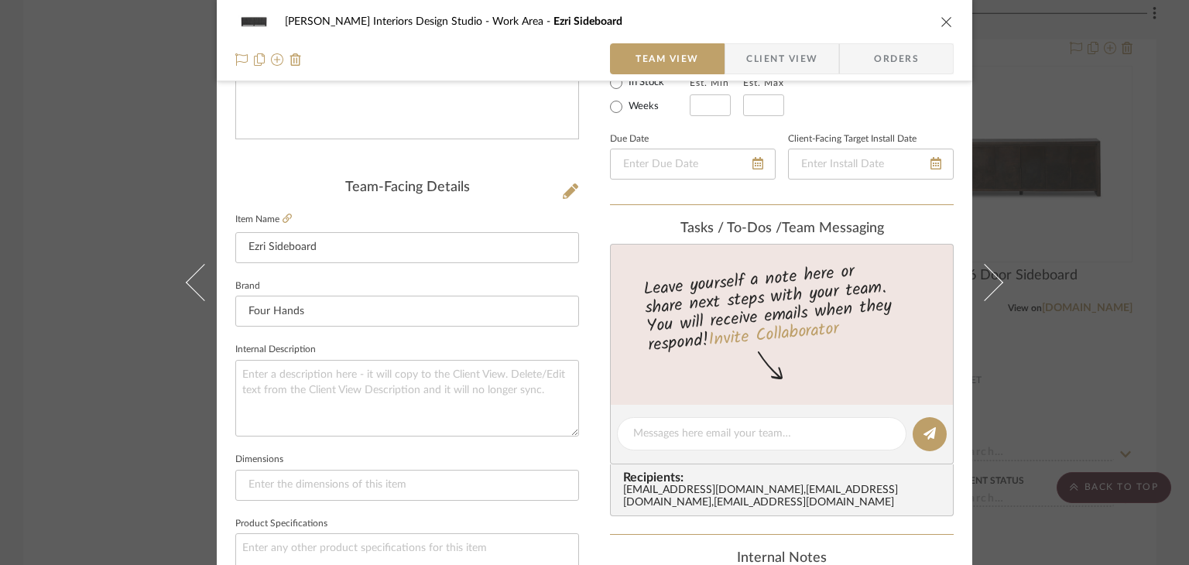
scroll to position [310, 0]
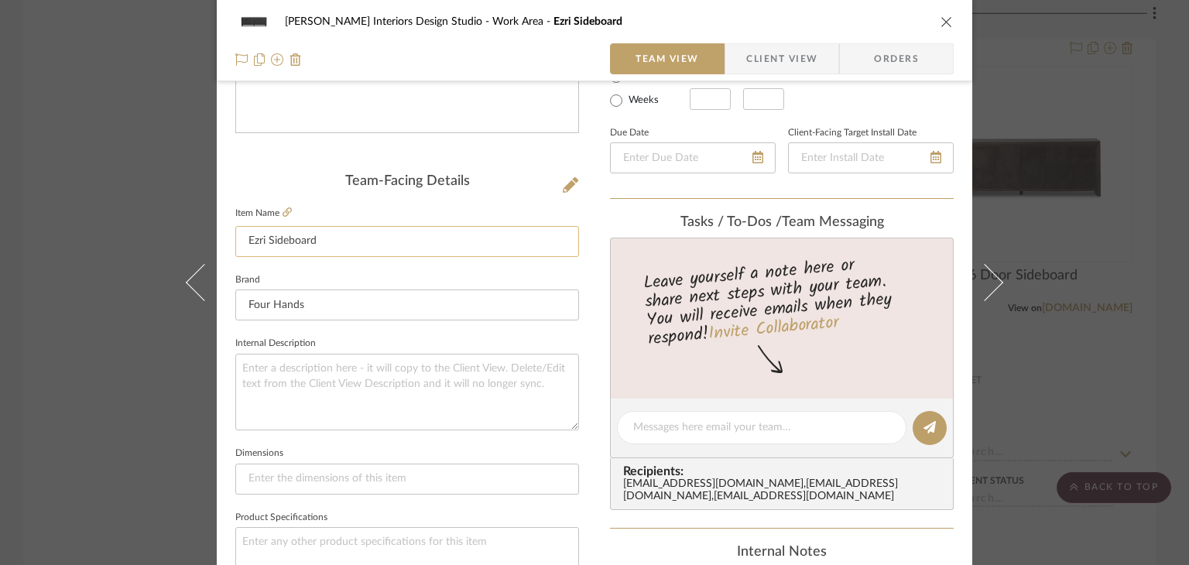
click at [344, 246] on input "Ezri Sideboard" at bounding box center [407, 241] width 344 height 31
click at [343, 300] on input "Four Hands" at bounding box center [407, 305] width 344 height 31
click at [365, 278] on fieldset "Brand Four Hands" at bounding box center [407, 295] width 344 height 52
click at [363, 280] on fieldset "Brand" at bounding box center [407, 295] width 344 height 52
drag, startPoint x: 349, startPoint y: 311, endPoint x: 341, endPoint y: 301, distance: 13.2
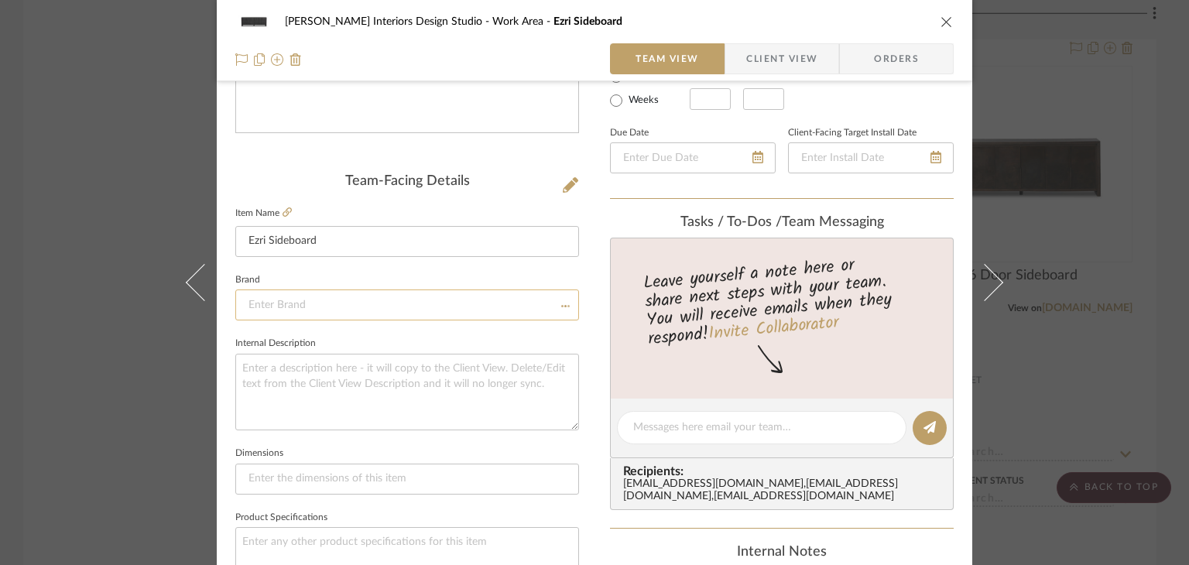
click at [347, 307] on input at bounding box center [407, 305] width 344 height 31
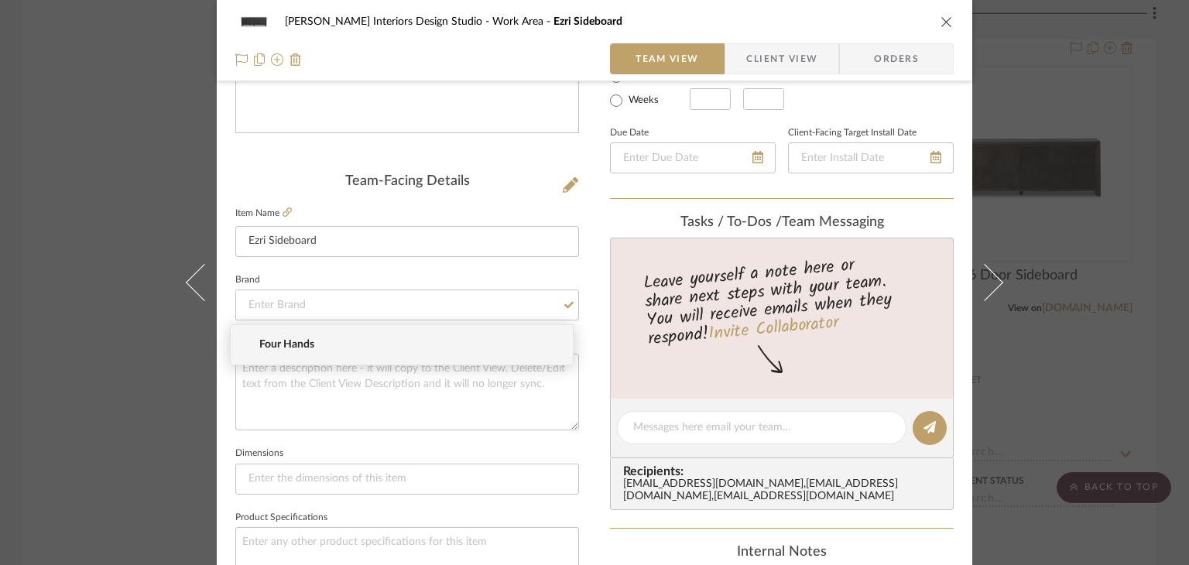
click at [334, 342] on span "Four Hands" at bounding box center [407, 344] width 297 height 13
type input "Four Hands"
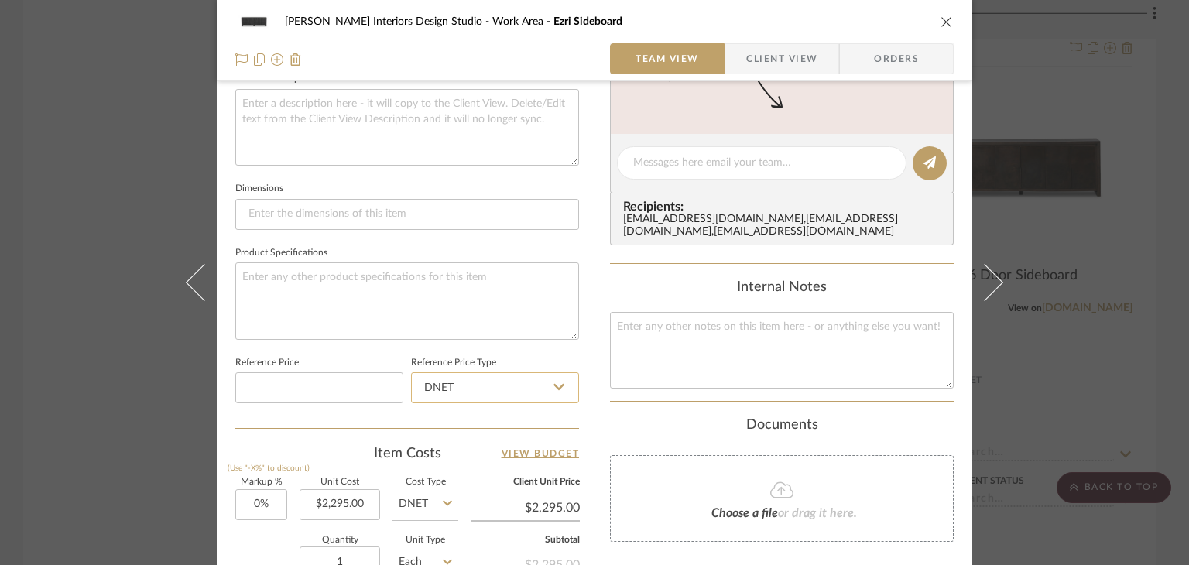
scroll to position [619, 0]
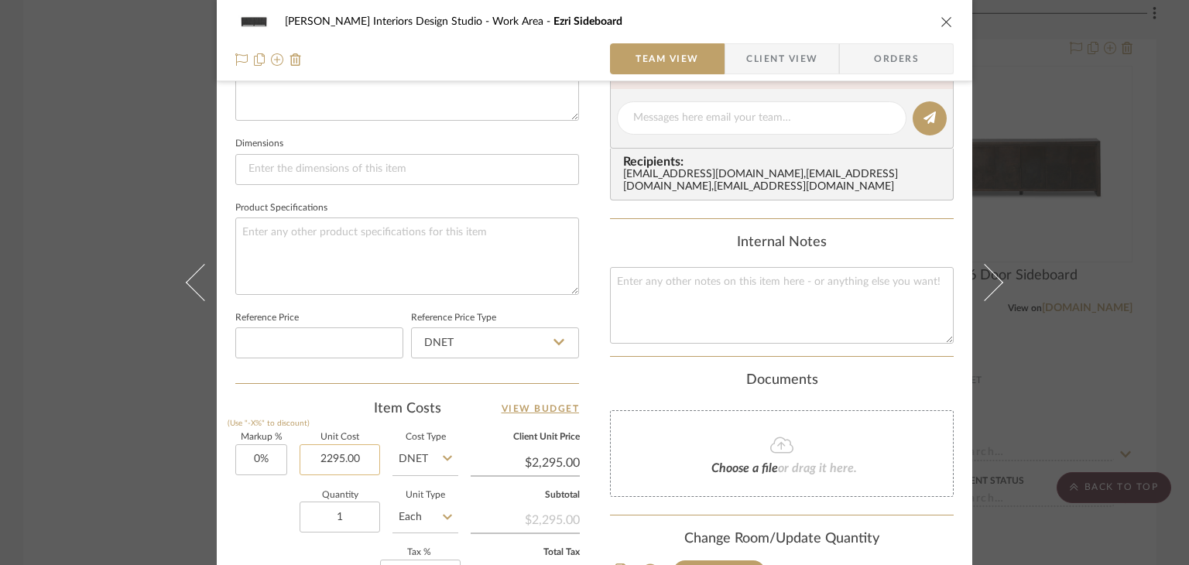
click at [361, 457] on input "2295.00" at bounding box center [340, 459] width 81 height 31
type input "$2,295.00"
click at [940, 28] on button "close" at bounding box center [947, 22] width 14 height 14
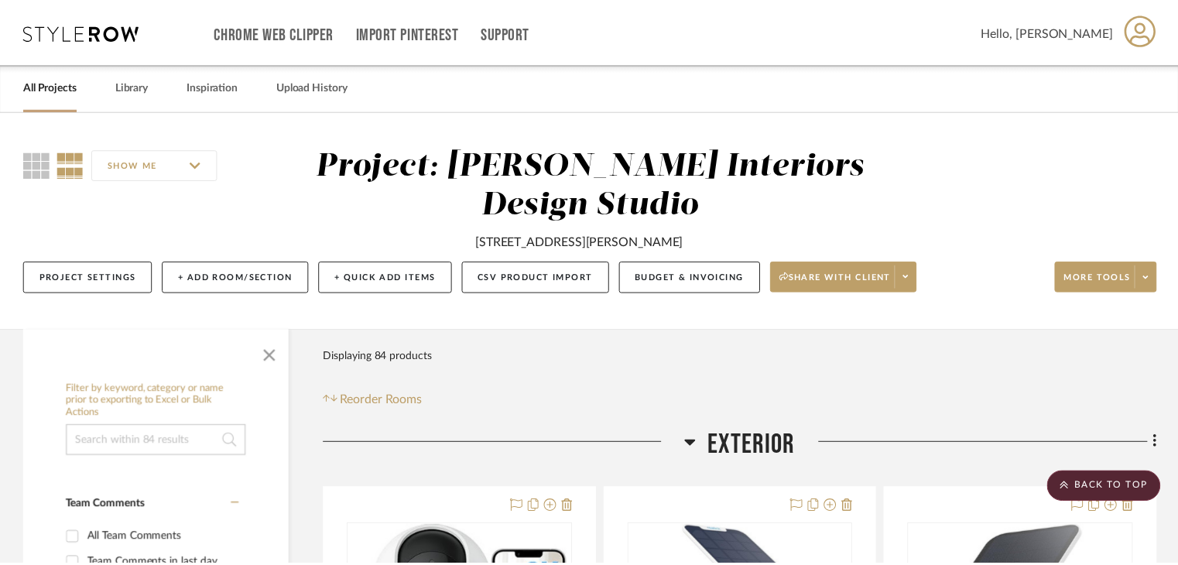
scroll to position [7046, 0]
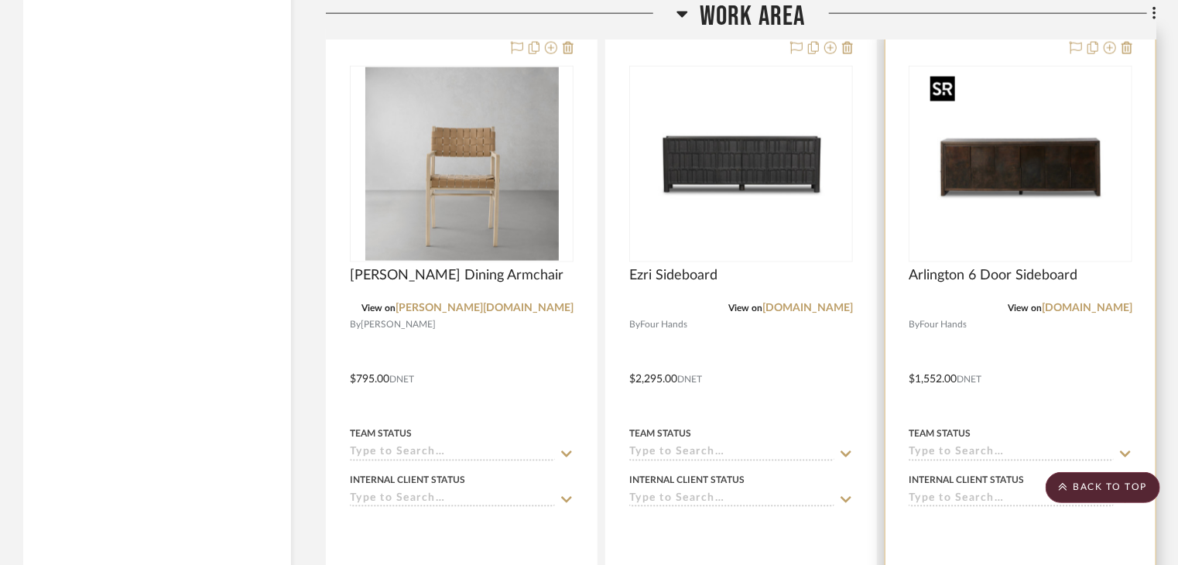
click at [1054, 190] on img "0" at bounding box center [1021, 164] width 194 height 194
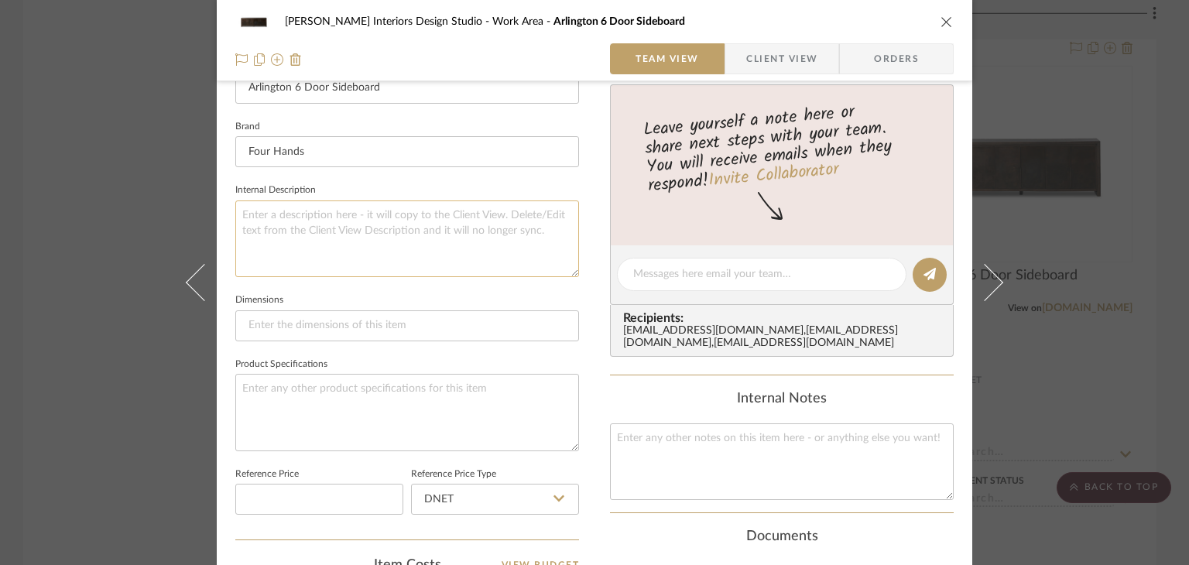
scroll to position [465, 0]
click at [420, 84] on input "Arlington 6 Door Sideboard" at bounding box center [407, 86] width 344 height 31
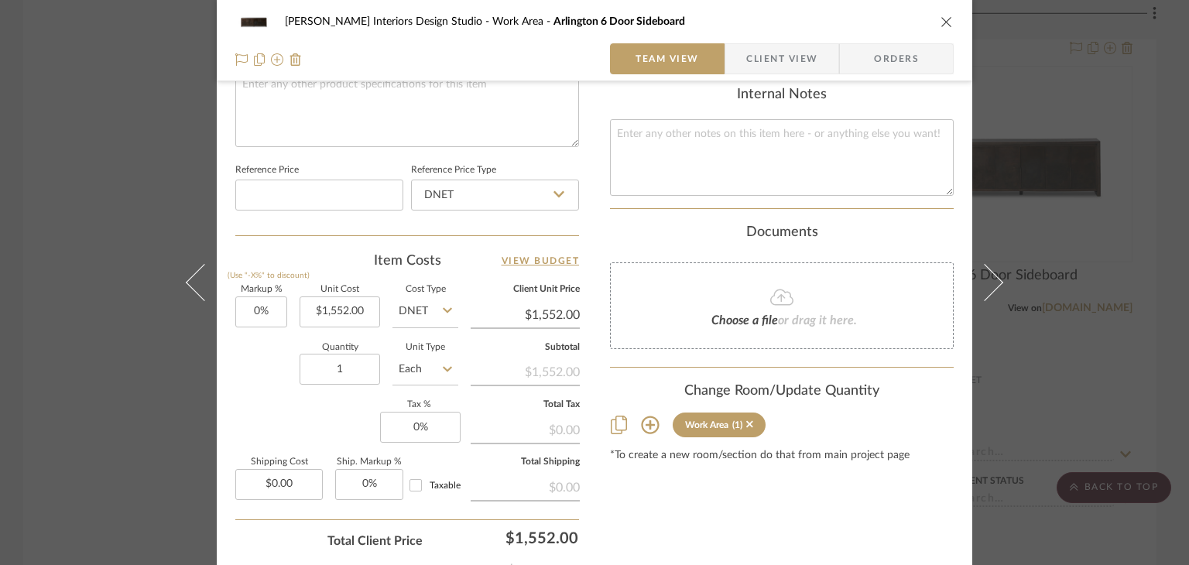
scroll to position [774, 0]
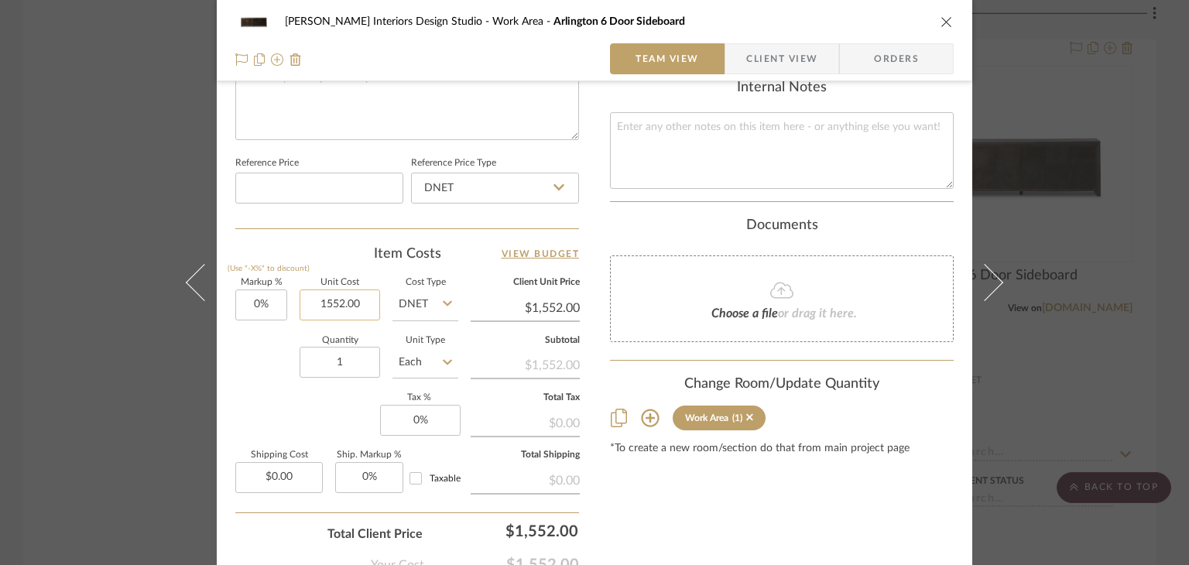
click at [343, 301] on input "1552.00" at bounding box center [340, 305] width 81 height 31
type input "$1,552.00"
click at [929, 22] on div "[PERSON_NAME] Interiors Design Studio Work Area [GEOGRAPHIC_DATA] 6 Door Sidebo…" at bounding box center [594, 21] width 719 height 31
click at [942, 18] on icon "close" at bounding box center [947, 21] width 12 height 12
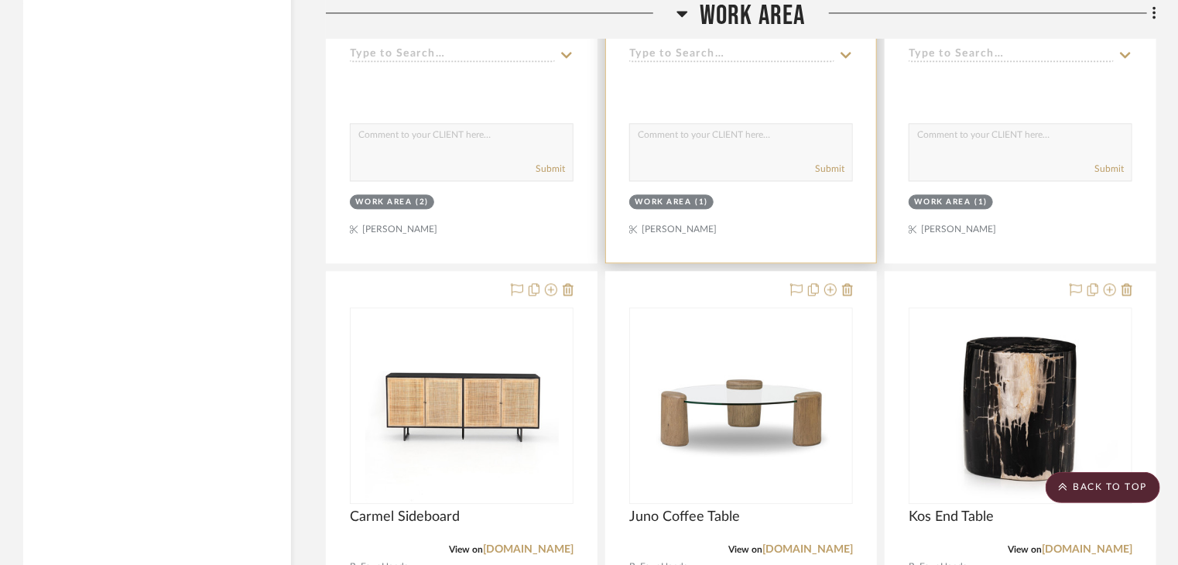
scroll to position [7665, 0]
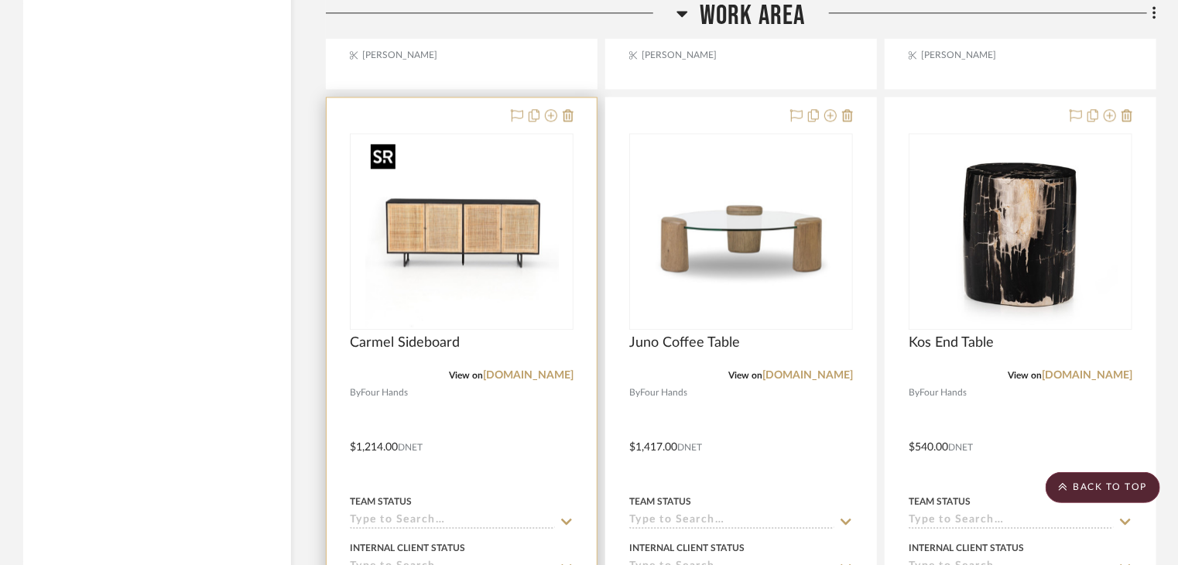
click at [496, 238] on img "0" at bounding box center [462, 232] width 194 height 194
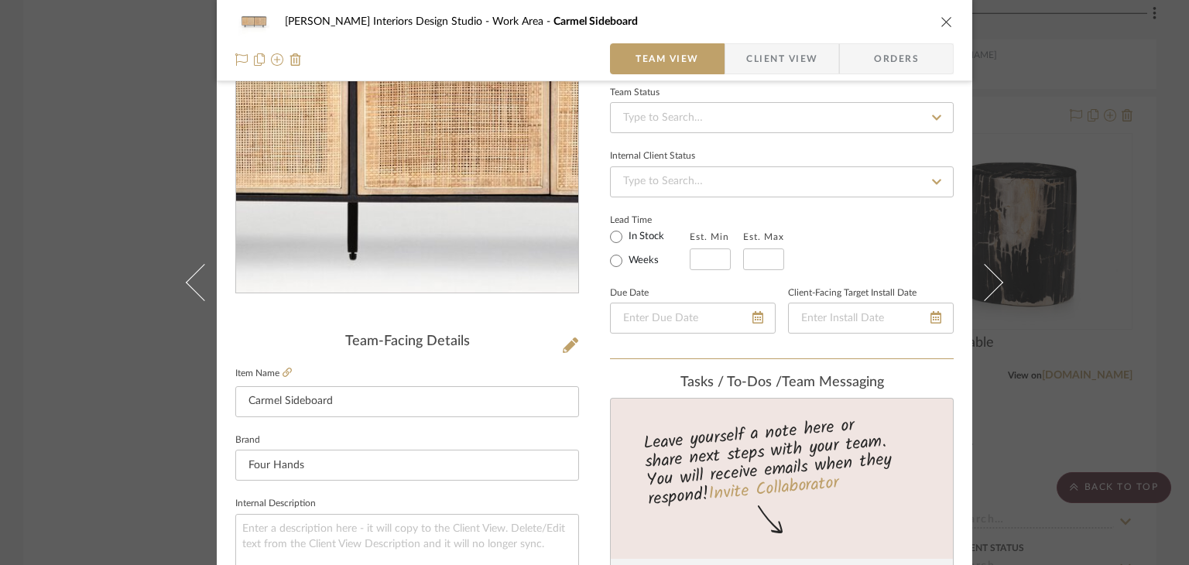
scroll to position [232, 0]
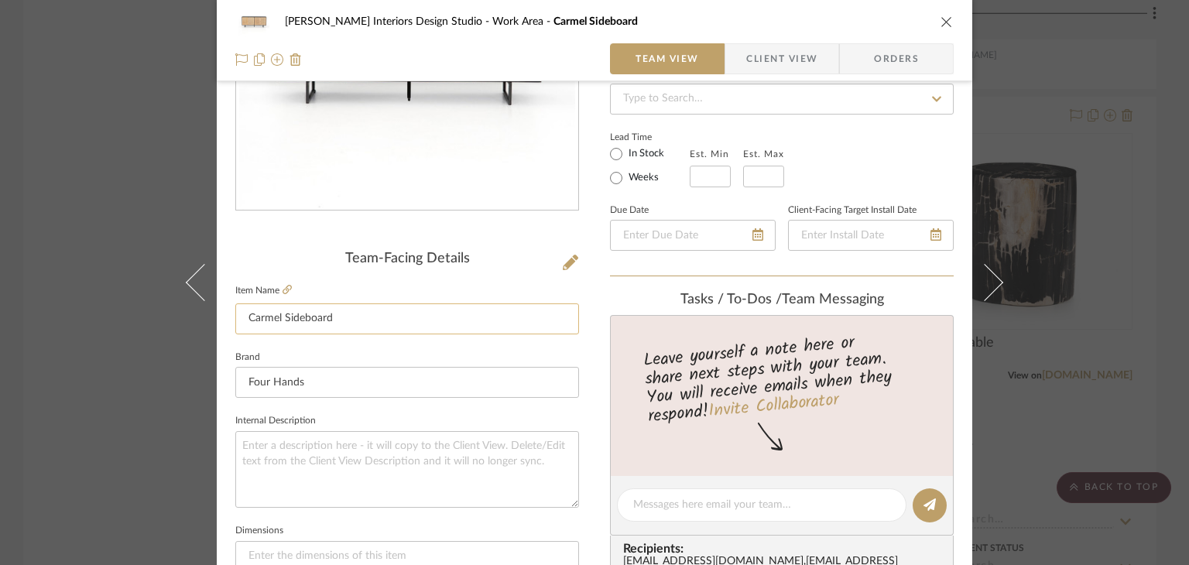
click at [355, 310] on input "Carmel Sideboard" at bounding box center [407, 319] width 344 height 31
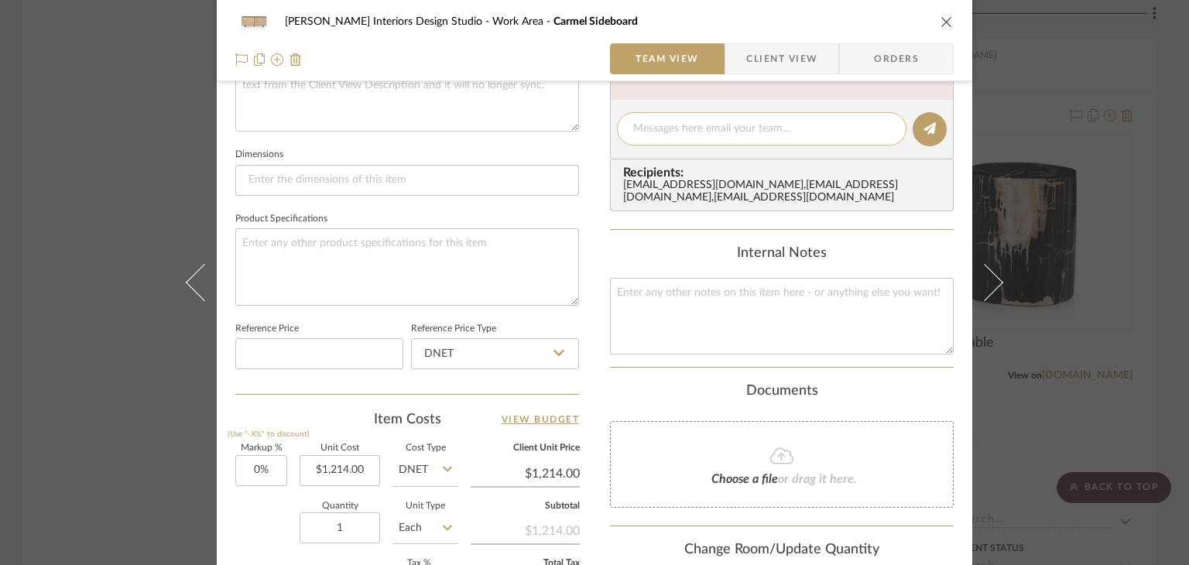
scroll to position [619, 0]
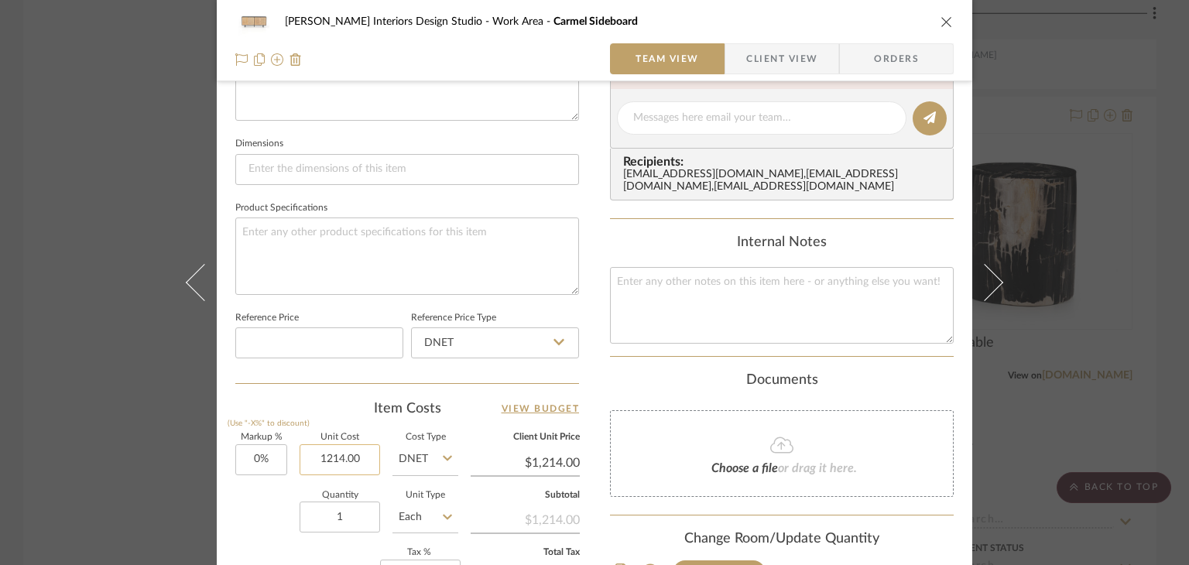
click at [365, 468] on input "1214.00" at bounding box center [340, 459] width 81 height 31
type input "$1,214.00"
click at [942, 16] on icon "close" at bounding box center [947, 21] width 12 height 12
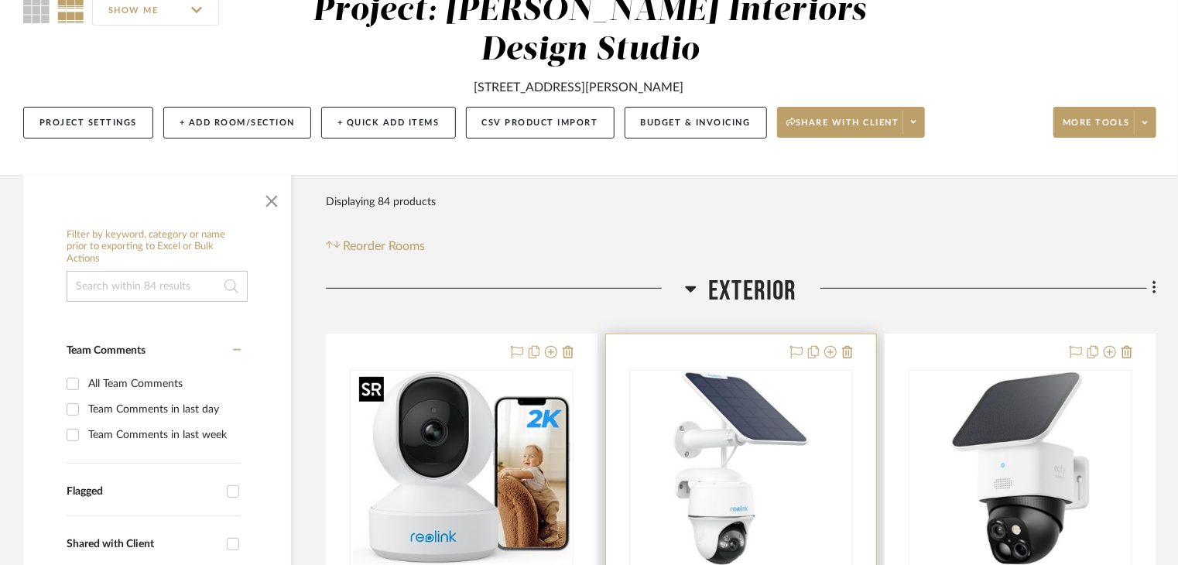
scroll to position [542, 0]
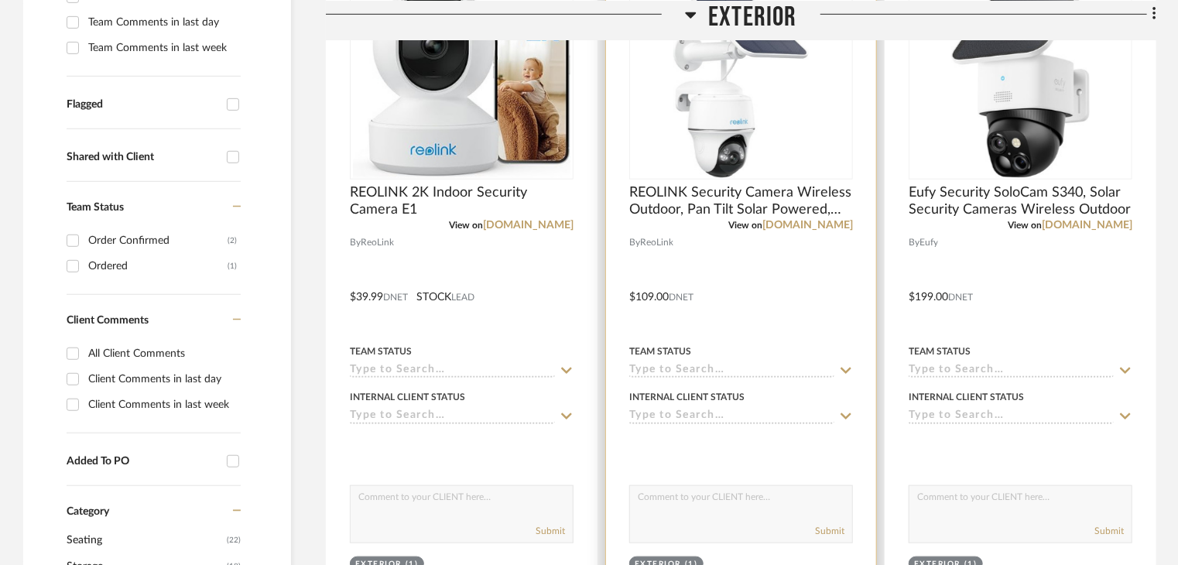
click at [815, 103] on div "0" at bounding box center [741, 81] width 222 height 195
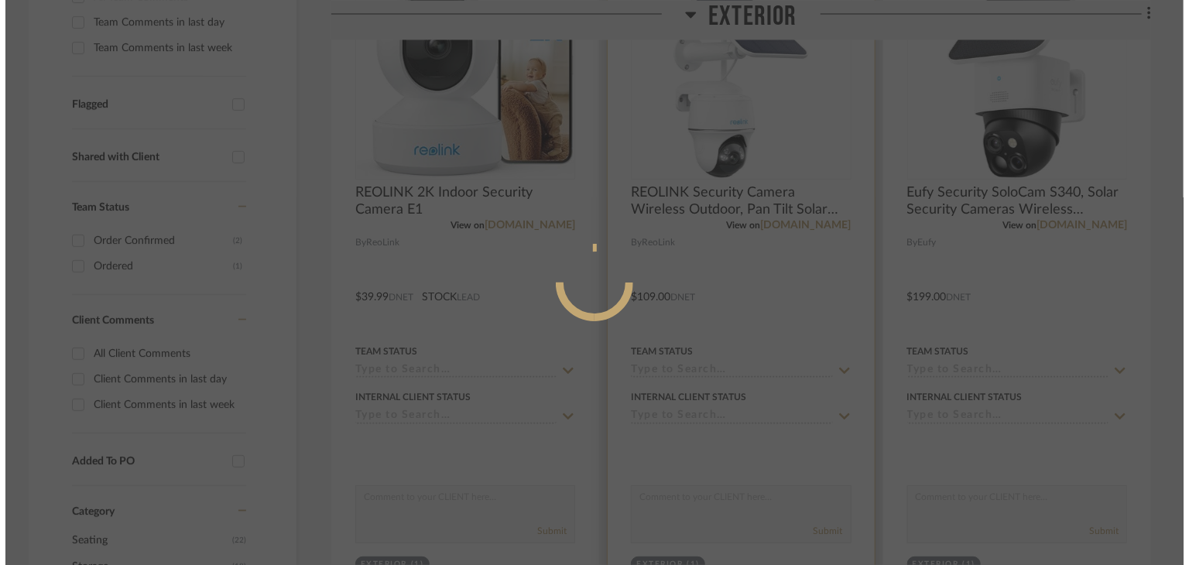
scroll to position [0, 0]
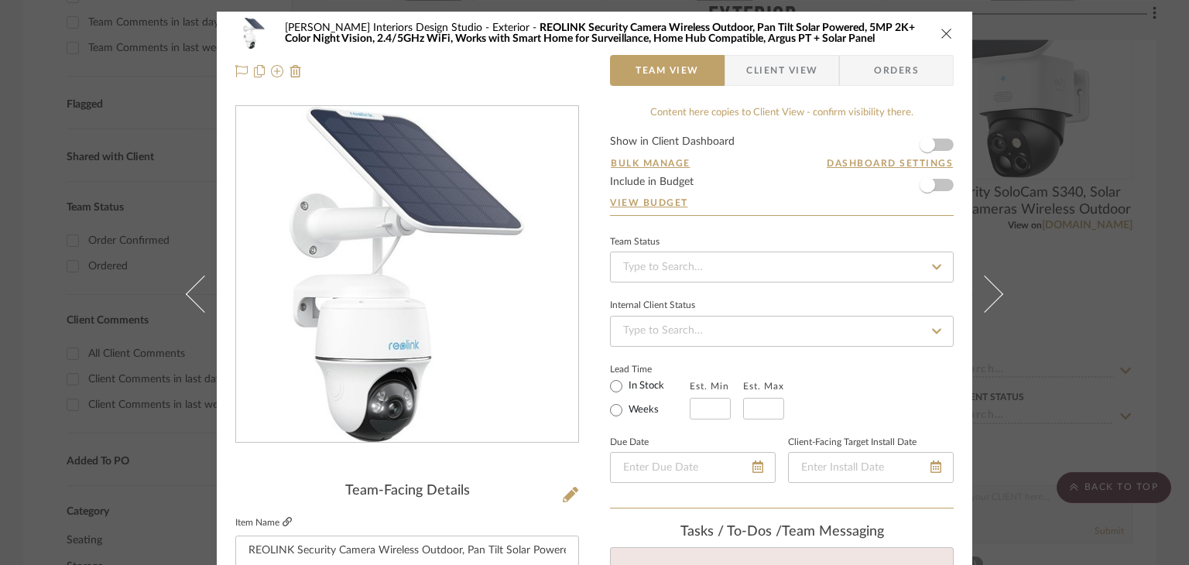
click at [283, 523] on icon at bounding box center [287, 521] width 9 height 9
click at [947, 41] on div "[PERSON_NAME] Interiors Design Studio Exterior REOLINK Security Camera Wireless…" at bounding box center [594, 33] width 719 height 31
click at [945, 33] on icon "close" at bounding box center [947, 33] width 12 height 12
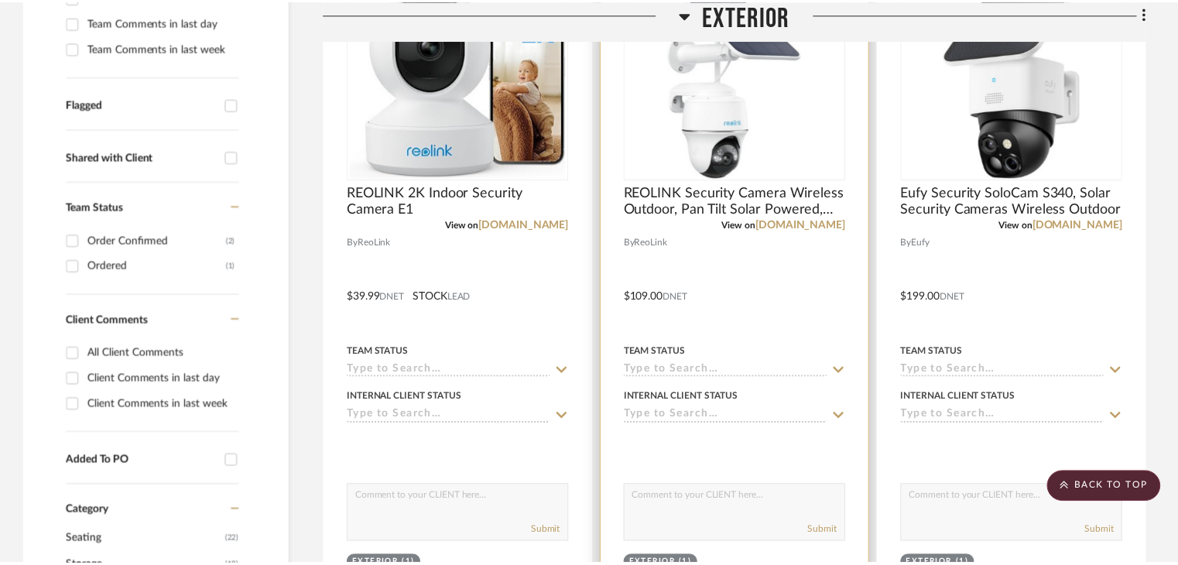
scroll to position [542, 0]
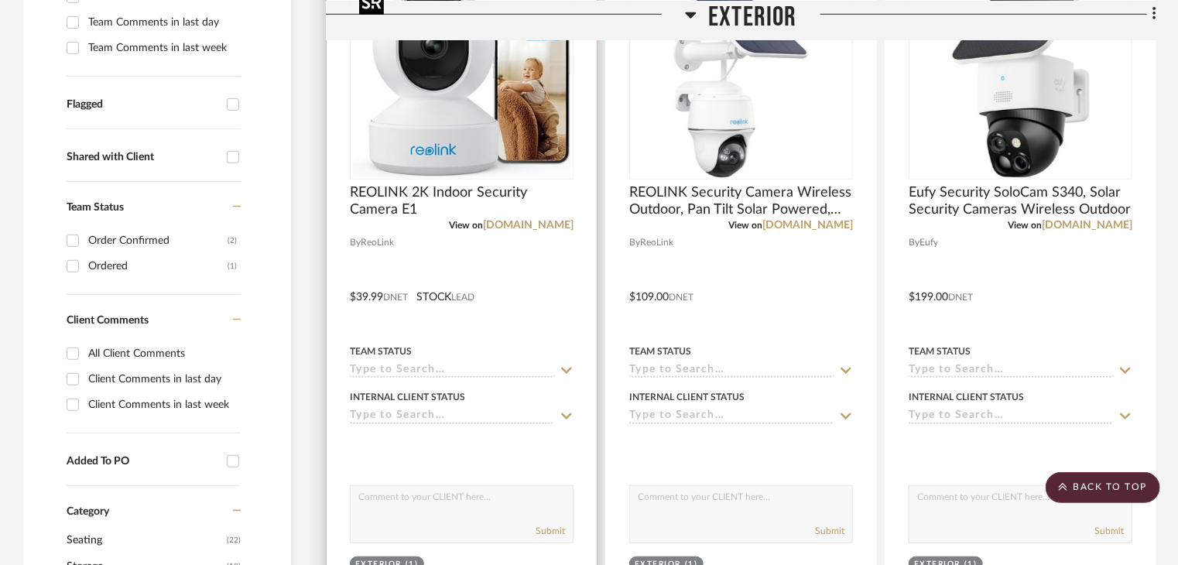
click at [420, 123] on img "0" at bounding box center [461, 82] width 217 height 194
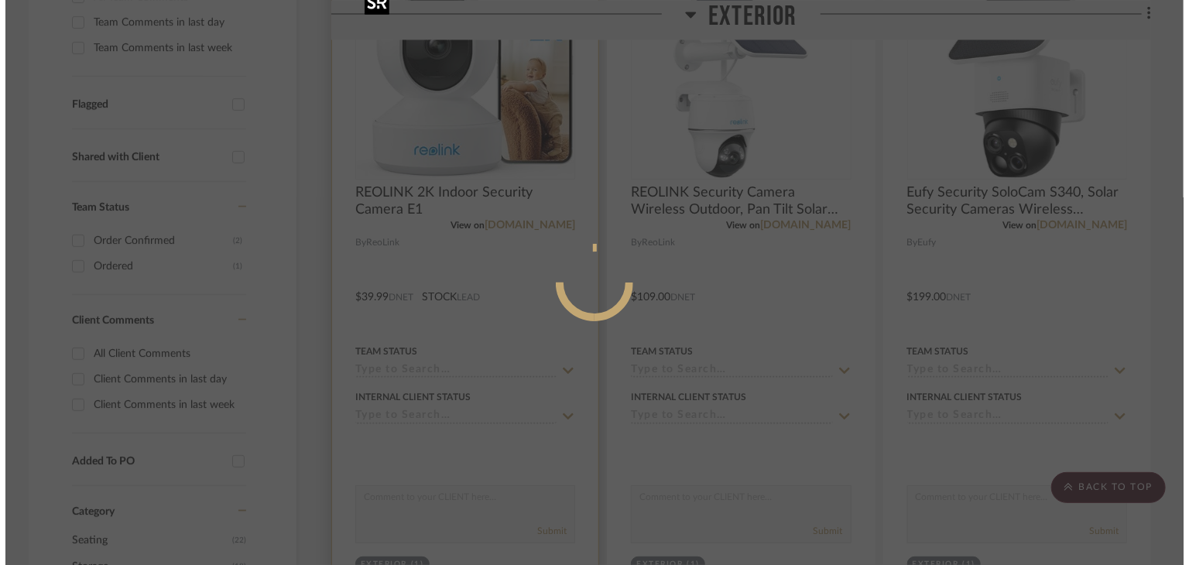
scroll to position [0, 0]
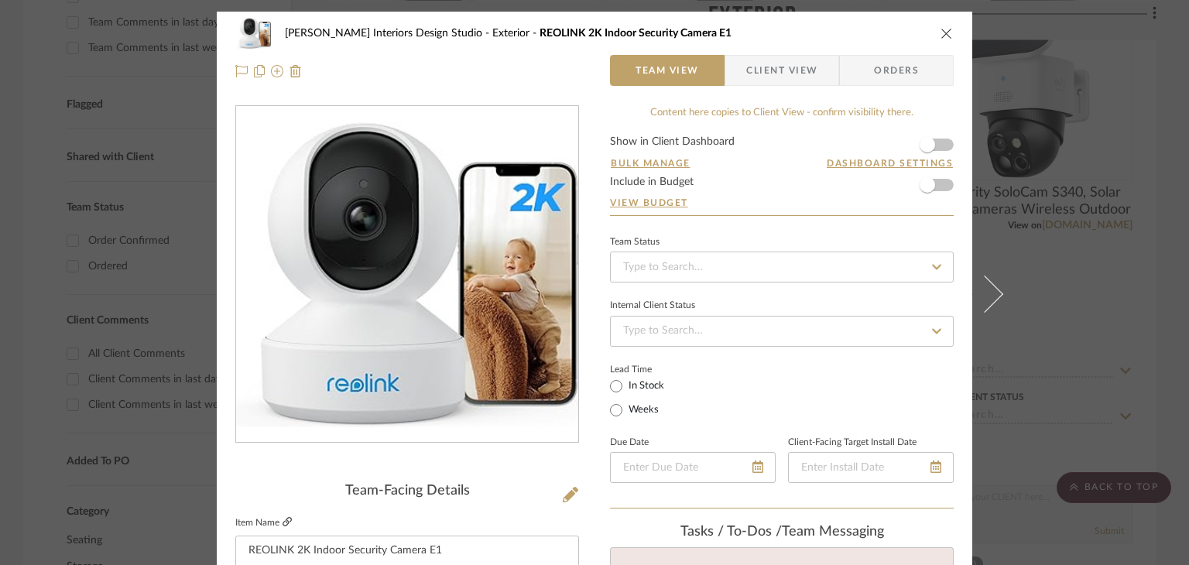
click at [284, 523] on icon at bounding box center [287, 521] width 9 height 9
click at [941, 32] on icon "close" at bounding box center [947, 33] width 12 height 12
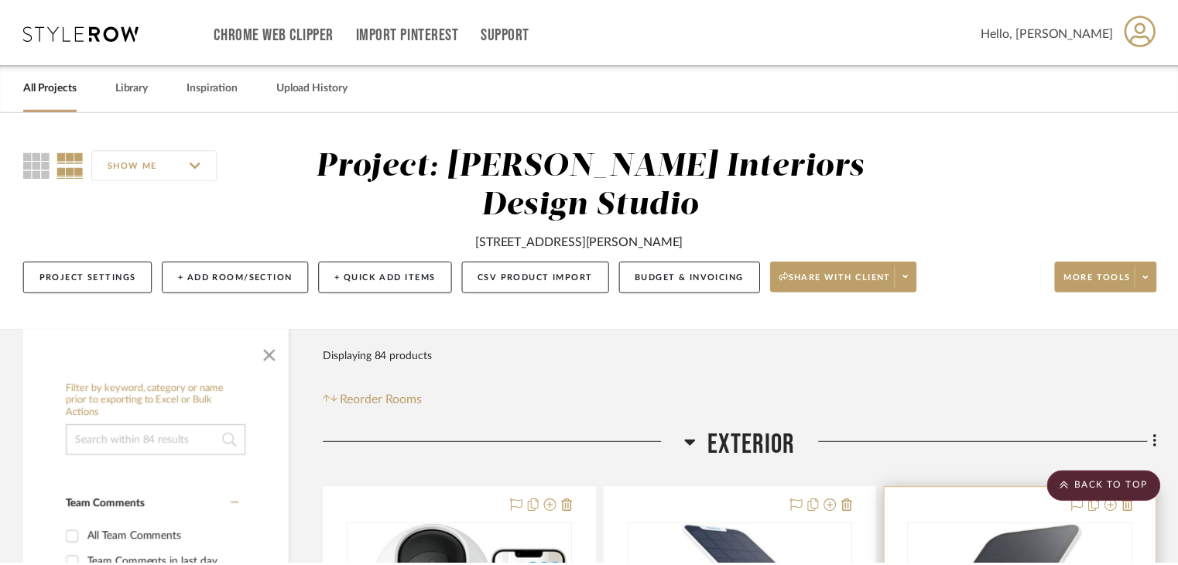
scroll to position [542, 0]
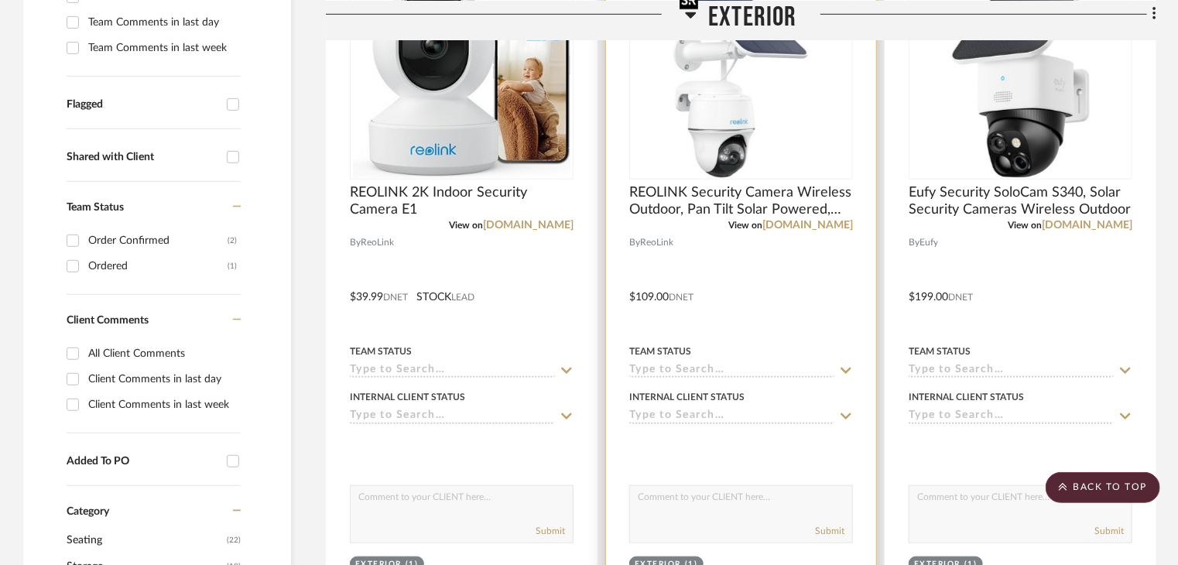
click at [715, 169] on img "0" at bounding box center [741, 82] width 135 height 194
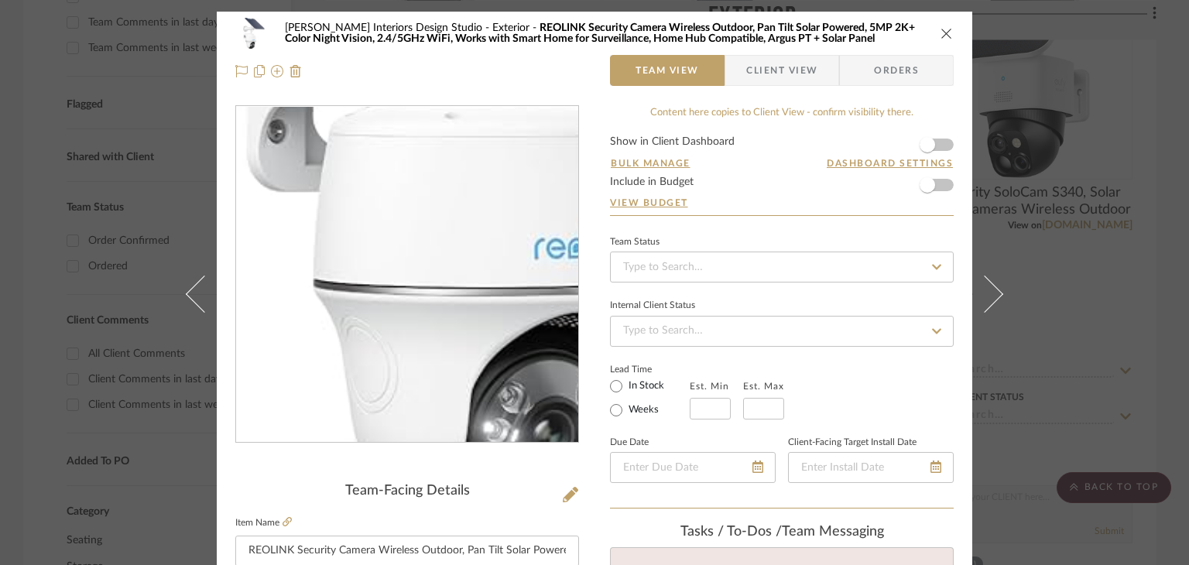
scroll to position [232, 0]
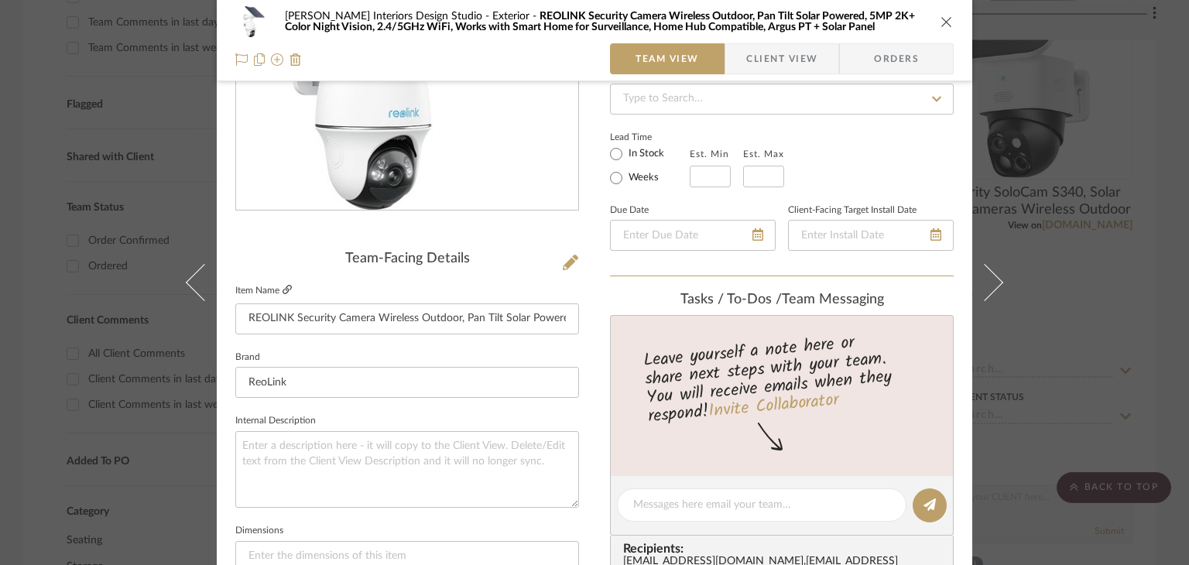
click at [283, 285] on icon at bounding box center [287, 289] width 9 height 9
click at [955, 30] on div "[PERSON_NAME] Interiors Design Studio Exterior REOLINK Security Camera Wireless…" at bounding box center [595, 40] width 756 height 81
click at [941, 25] on icon "close" at bounding box center [947, 21] width 12 height 12
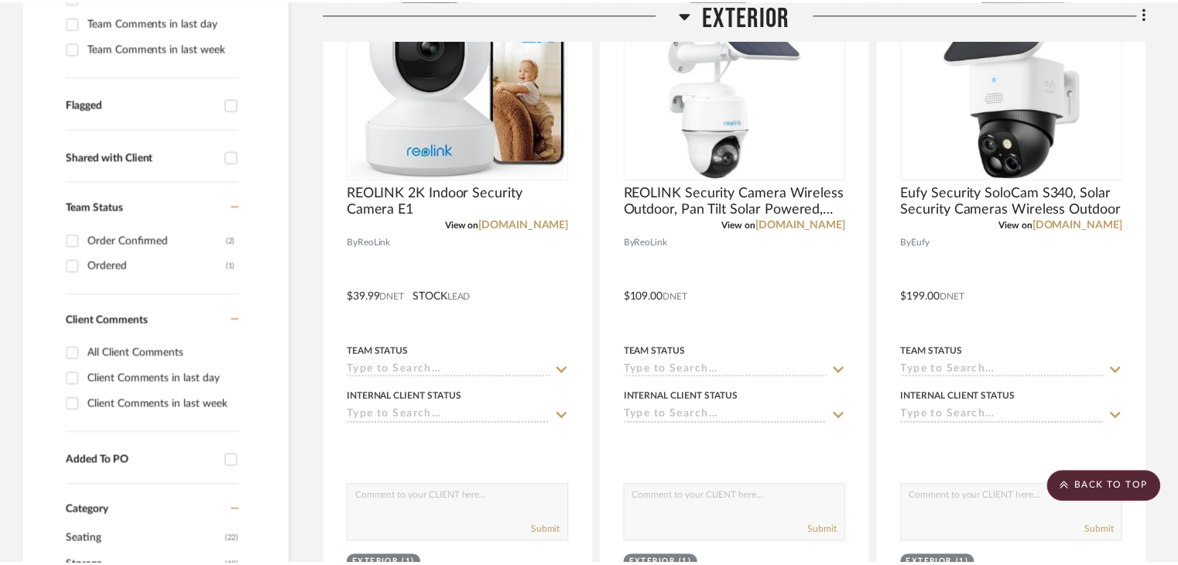
scroll to position [542, 0]
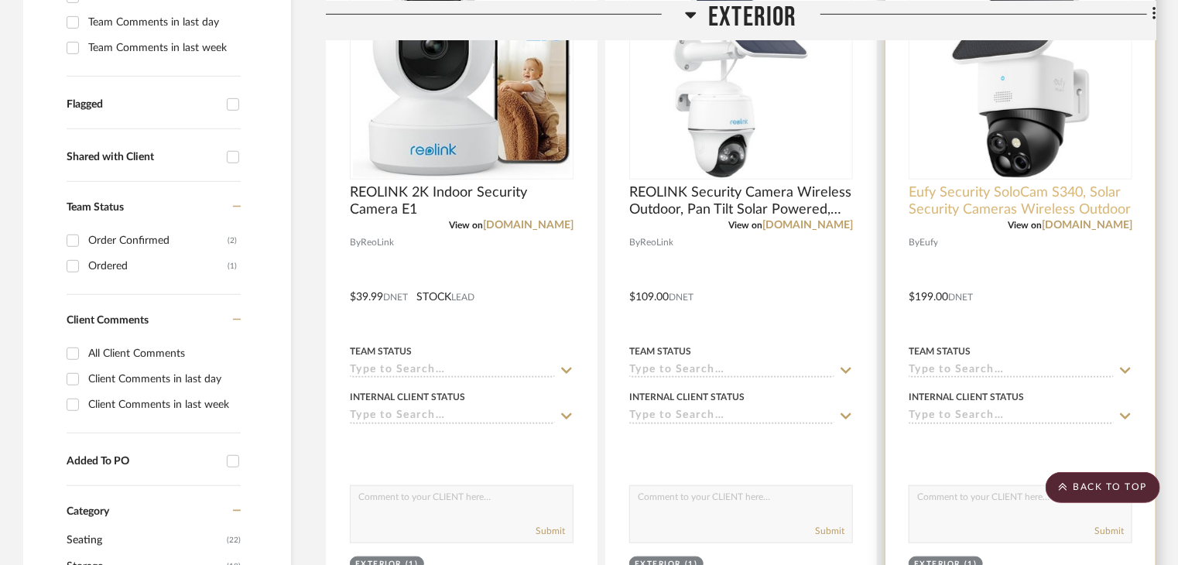
click at [1013, 201] on span "Eufy Security SoloCam S340, Solar Security Cameras Wireless Outdoor" at bounding box center [1021, 201] width 224 height 34
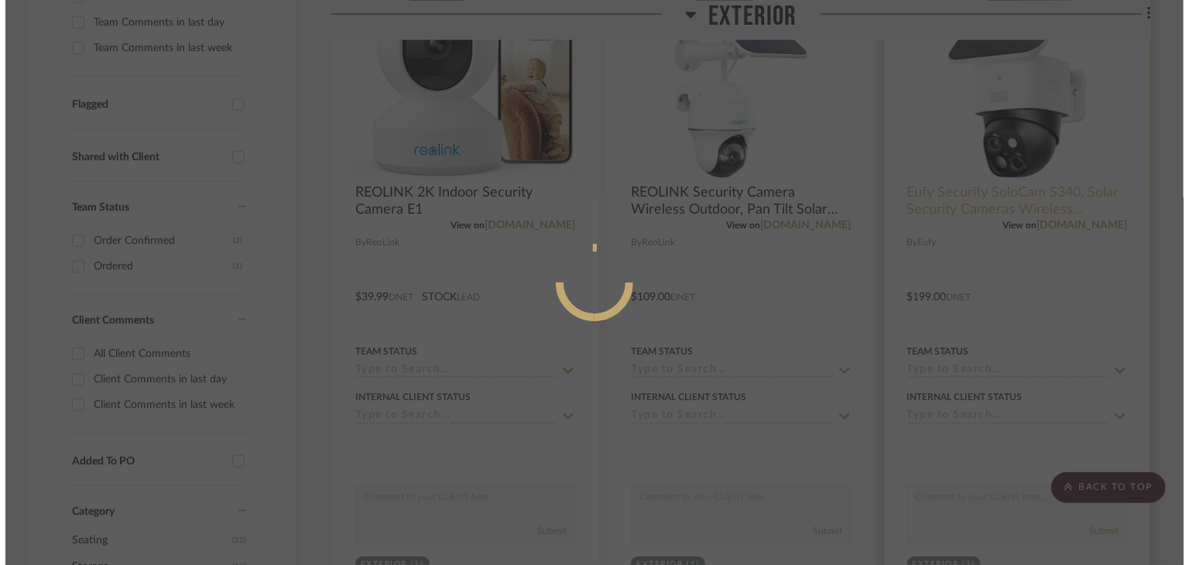
scroll to position [0, 0]
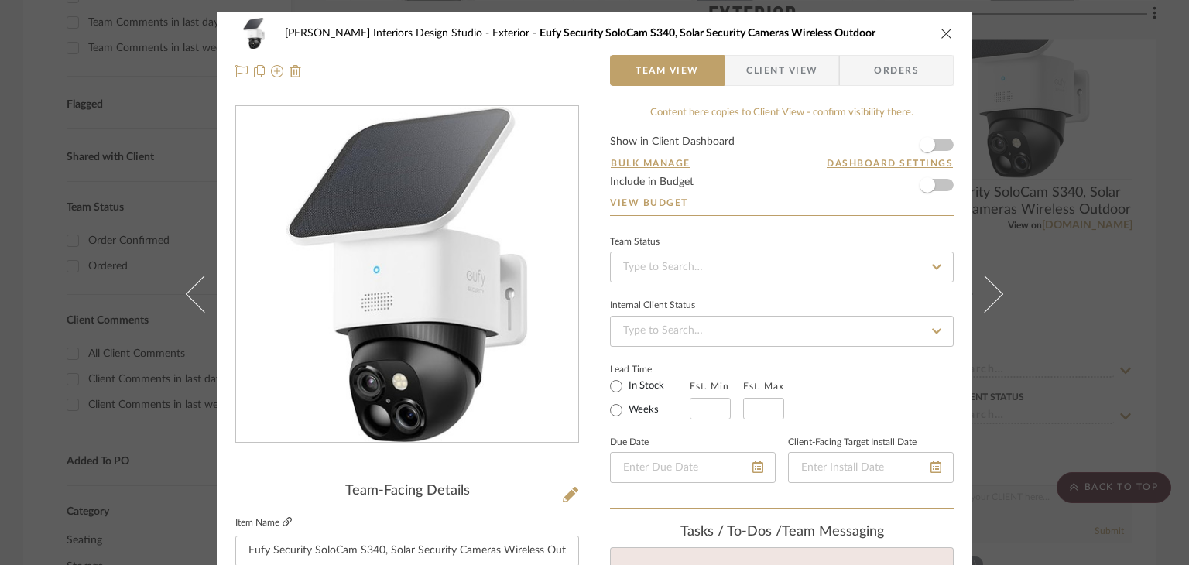
click at [283, 521] on icon at bounding box center [287, 521] width 9 height 9
click at [941, 32] on icon "close" at bounding box center [947, 33] width 12 height 12
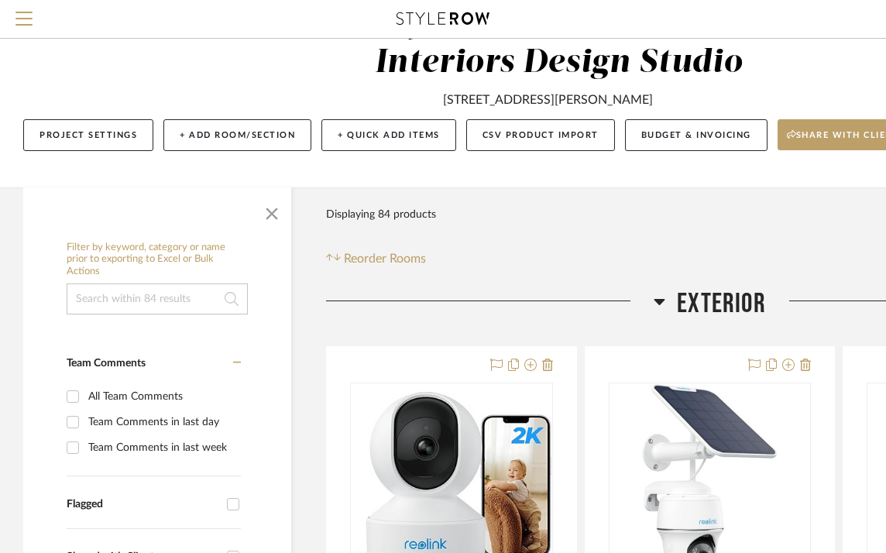
scroll to position [155, 0]
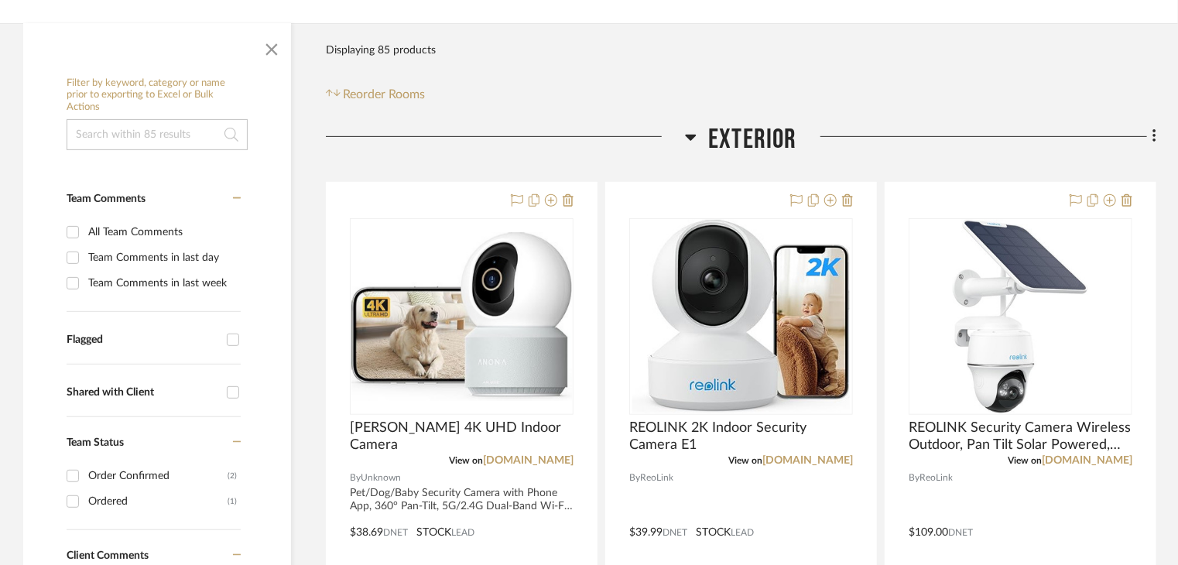
scroll to position [310, 0]
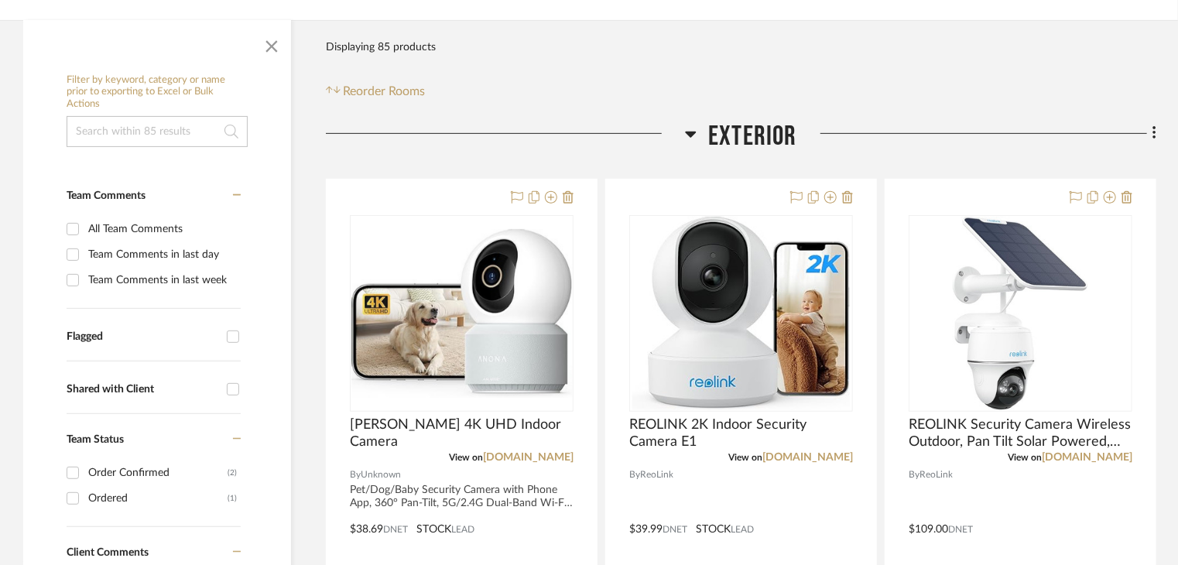
click at [509, 325] on img "0" at bounding box center [462, 313] width 221 height 169
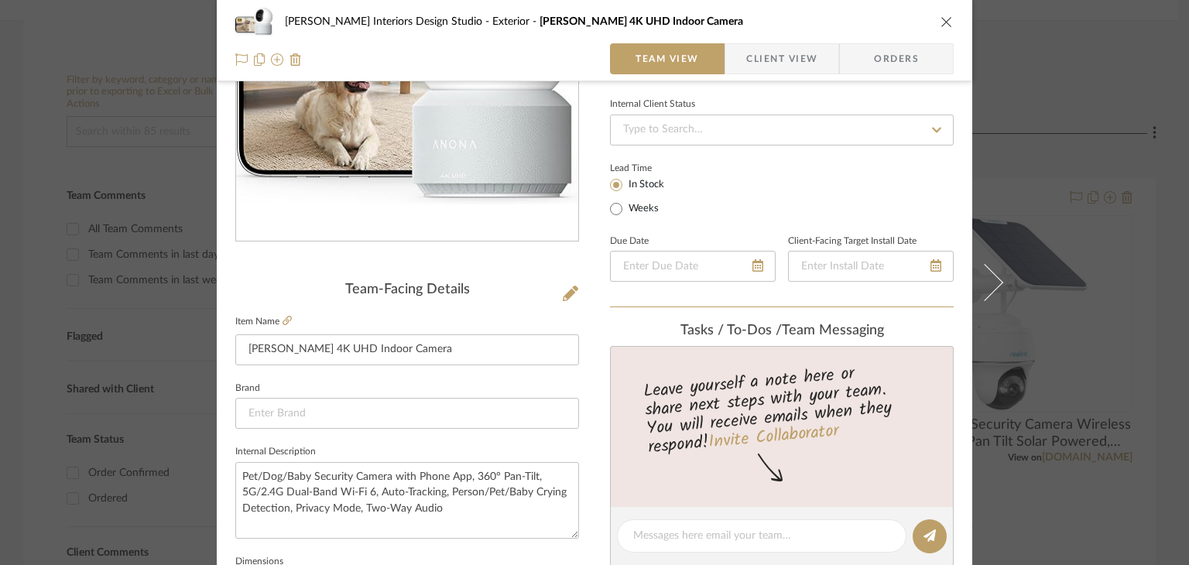
scroll to position [232, 0]
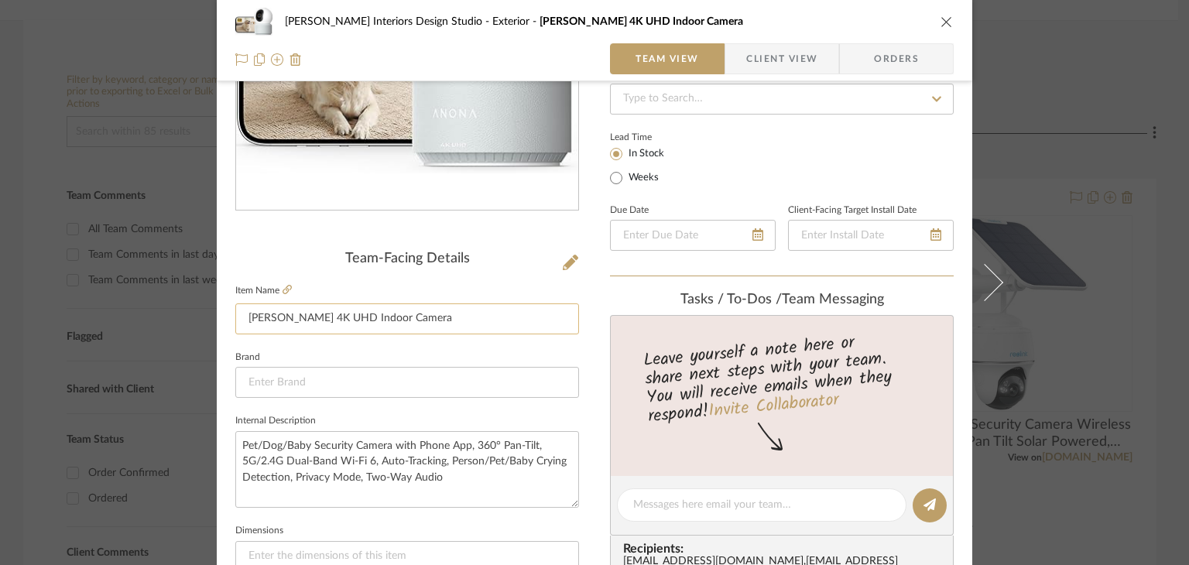
click at [454, 317] on input "Anona Pano 4K UHD Indoor Camera" at bounding box center [407, 319] width 344 height 31
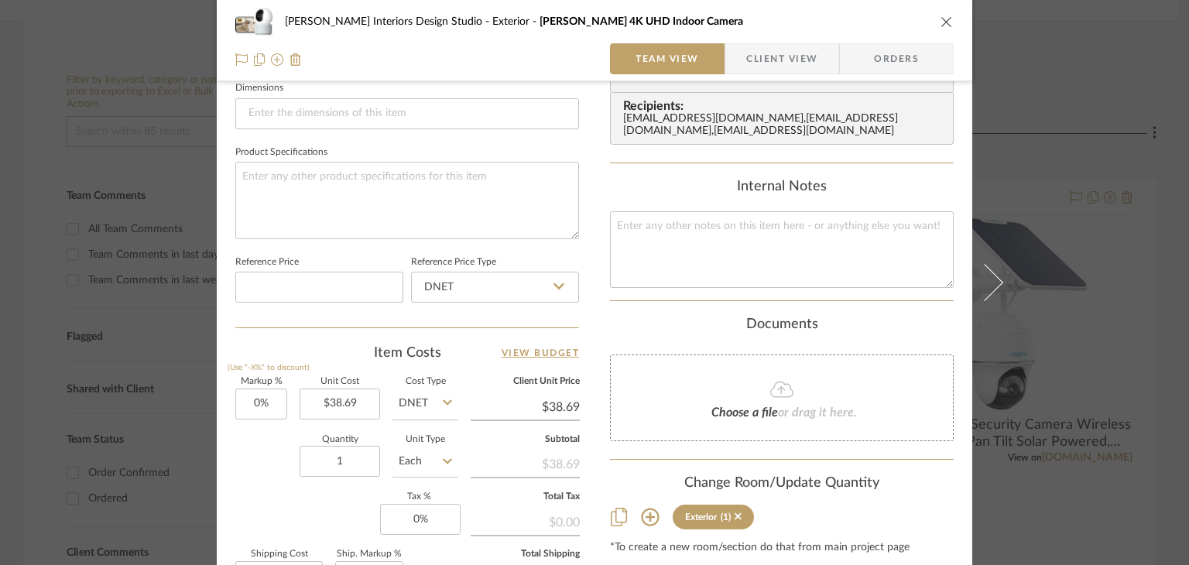
scroll to position [697, 0]
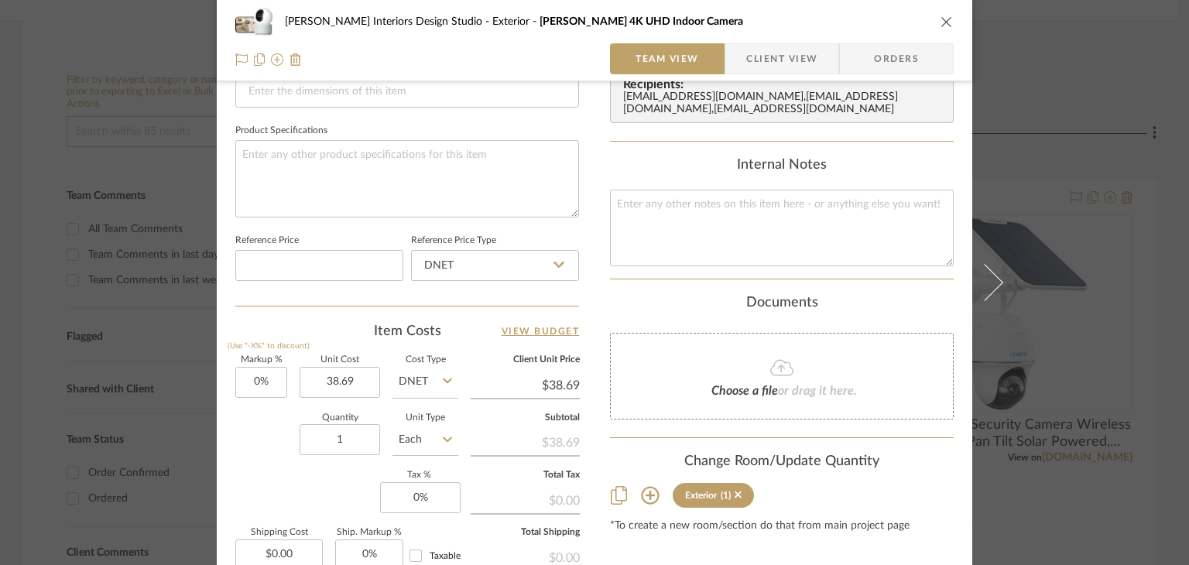
type input "$38.69"
